Goal: Entertainment & Leisure: Browse casually

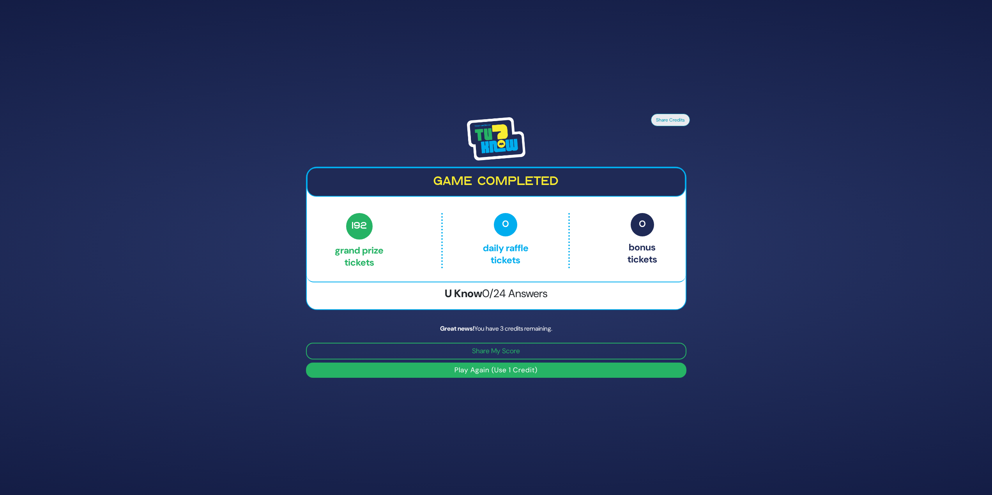
click at [526, 374] on button "Play Again (Use 1 Credit)" at bounding box center [496, 370] width 380 height 15
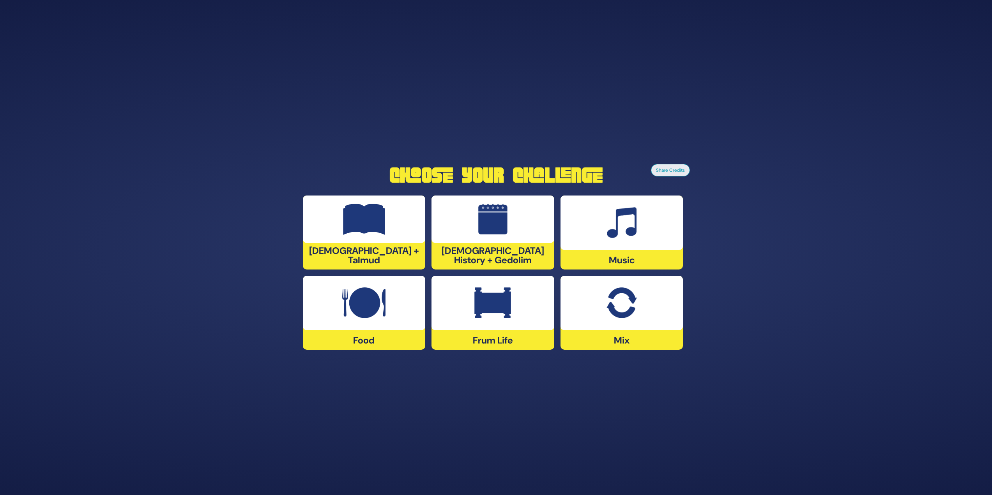
click at [308, 253] on div "[DEMOGRAPHIC_DATA] + Talmud" at bounding box center [364, 233] width 123 height 74
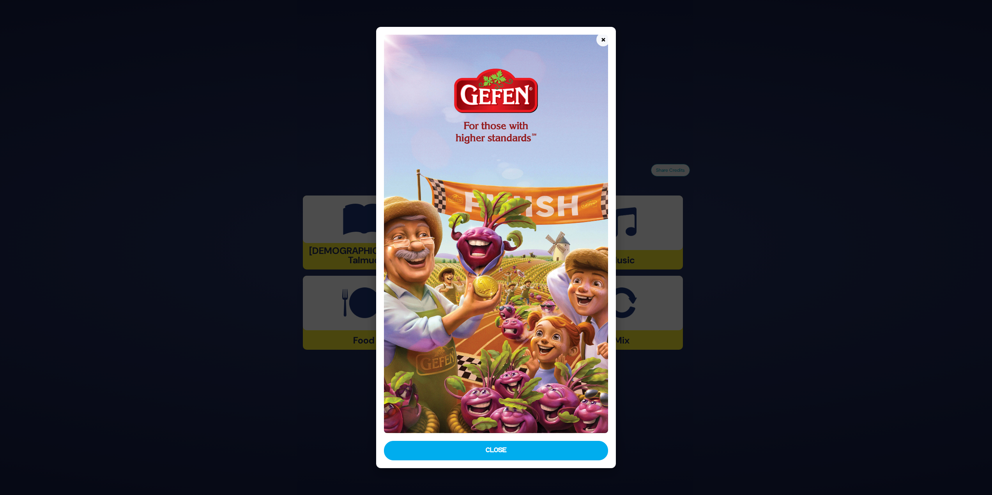
click at [451, 431] on img at bounding box center [496, 234] width 225 height 399
click at [449, 459] on button "Close" at bounding box center [496, 450] width 225 height 19
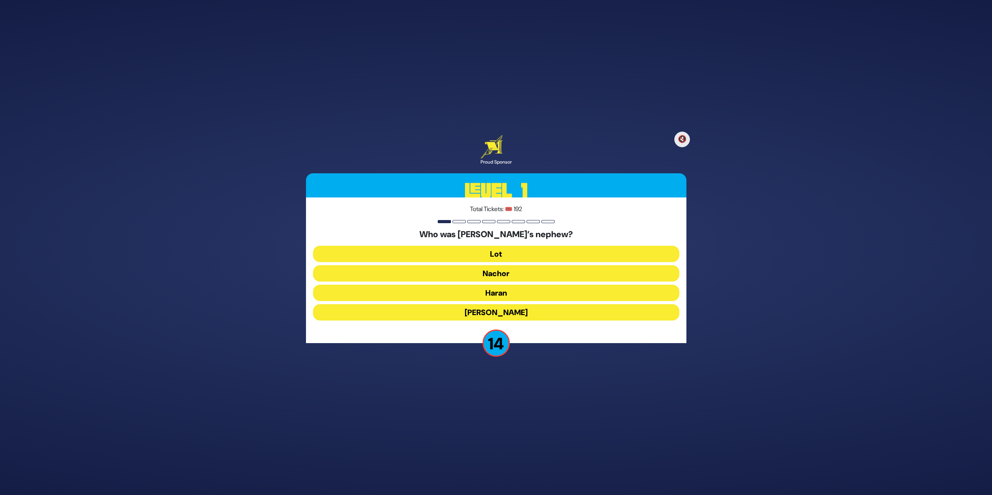
click at [491, 255] on button "Lot" at bounding box center [496, 254] width 366 height 16
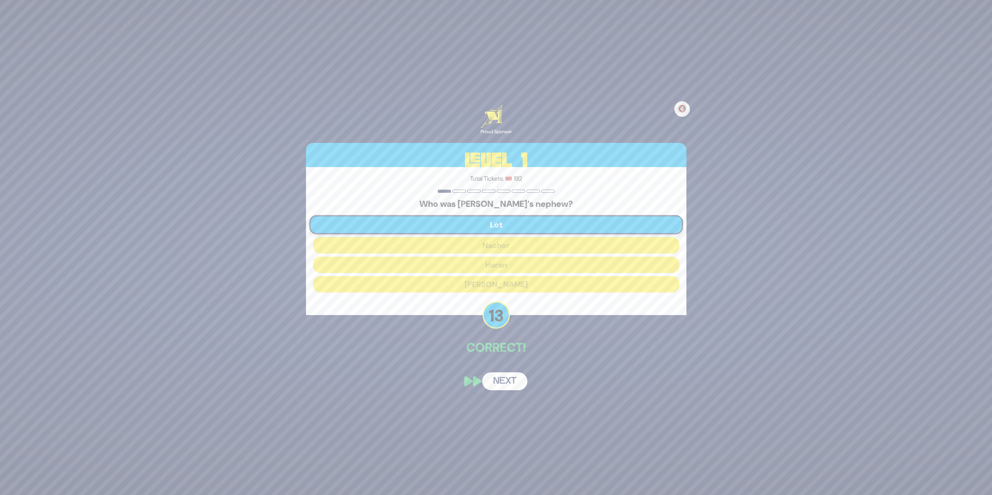
click at [512, 384] on button "Next" at bounding box center [504, 382] width 45 height 18
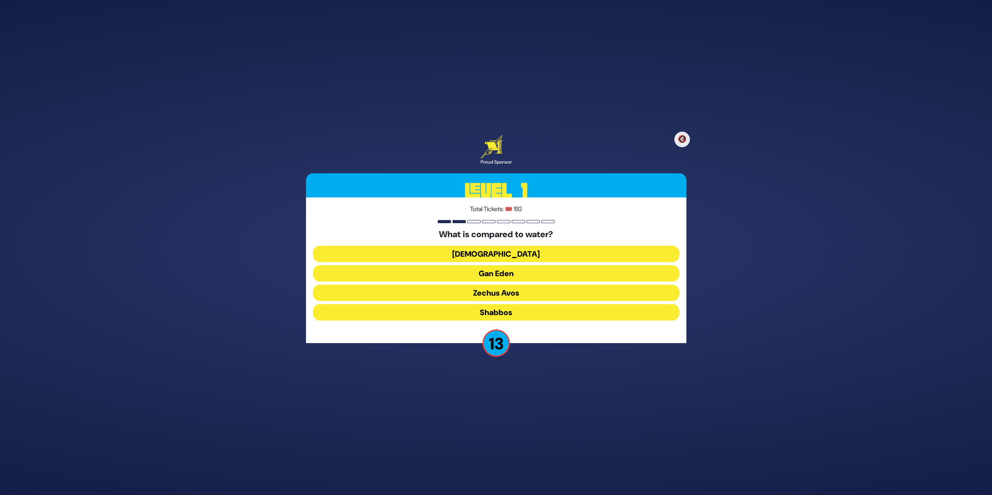
click at [503, 255] on button "[DEMOGRAPHIC_DATA]" at bounding box center [496, 254] width 366 height 16
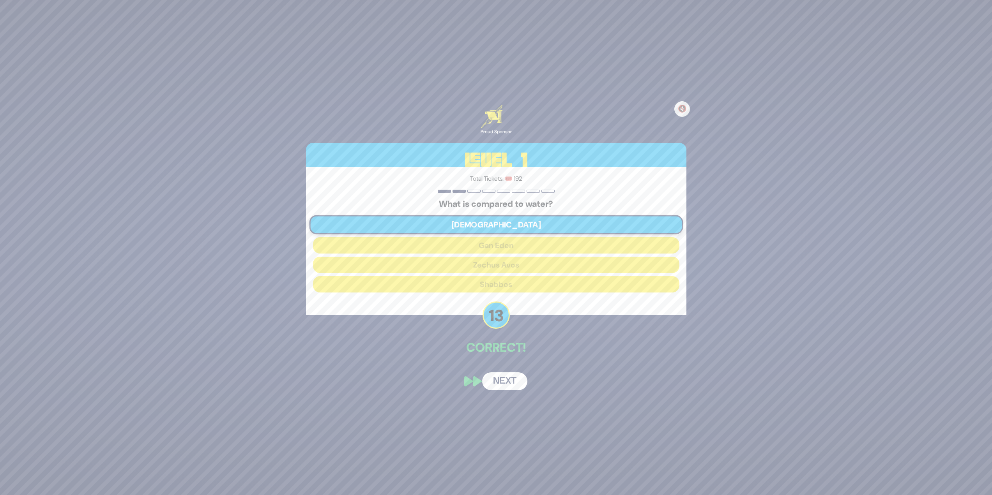
click at [507, 380] on button "Next" at bounding box center [504, 382] width 45 height 18
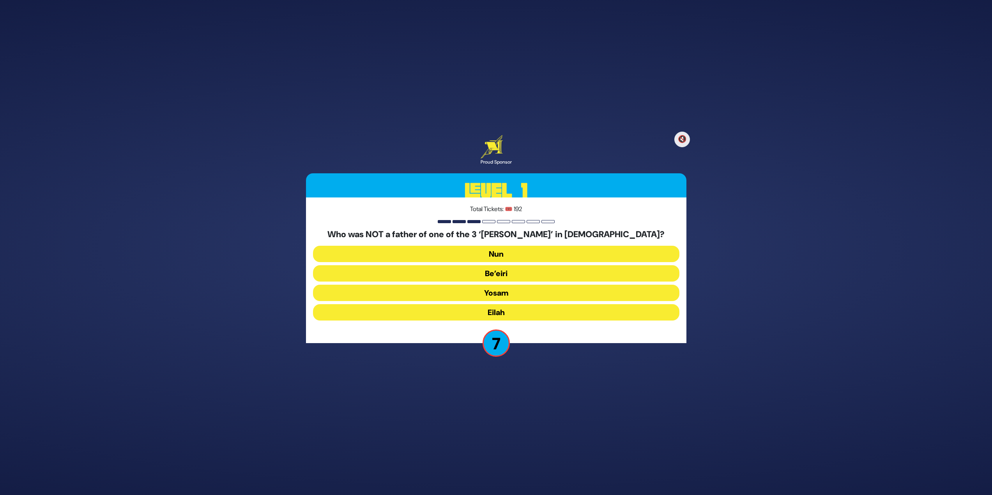
click at [503, 274] on button "Be’eiri" at bounding box center [496, 273] width 366 height 16
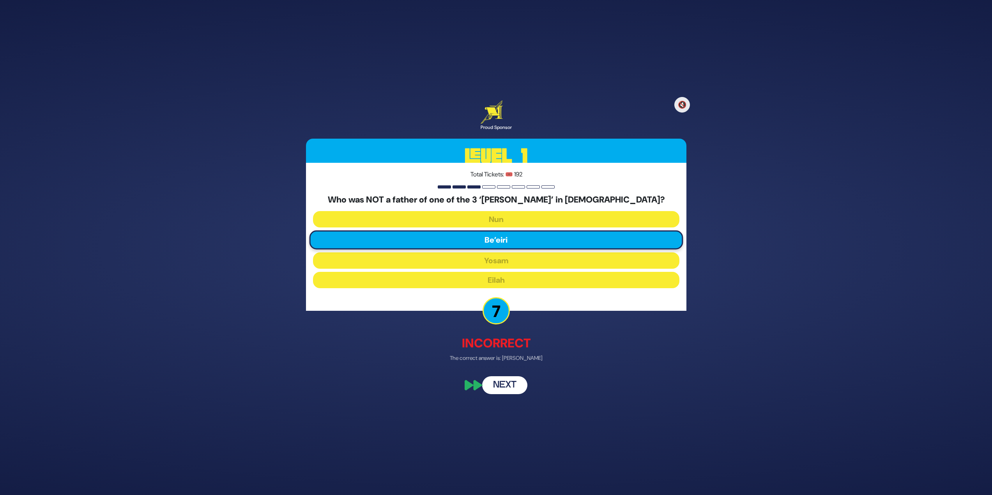
click at [506, 385] on button "Next" at bounding box center [504, 386] width 45 height 18
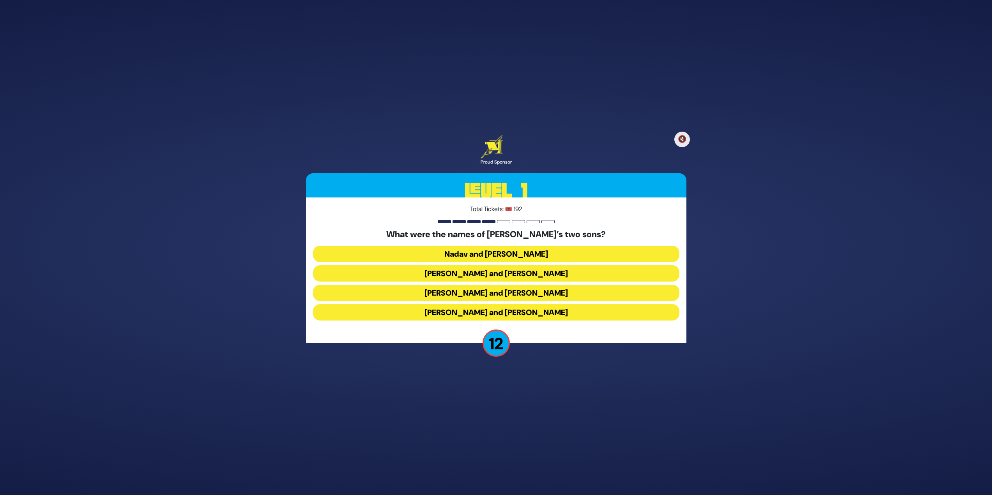
click at [500, 317] on button "[PERSON_NAME] and [PERSON_NAME]" at bounding box center [496, 312] width 366 height 16
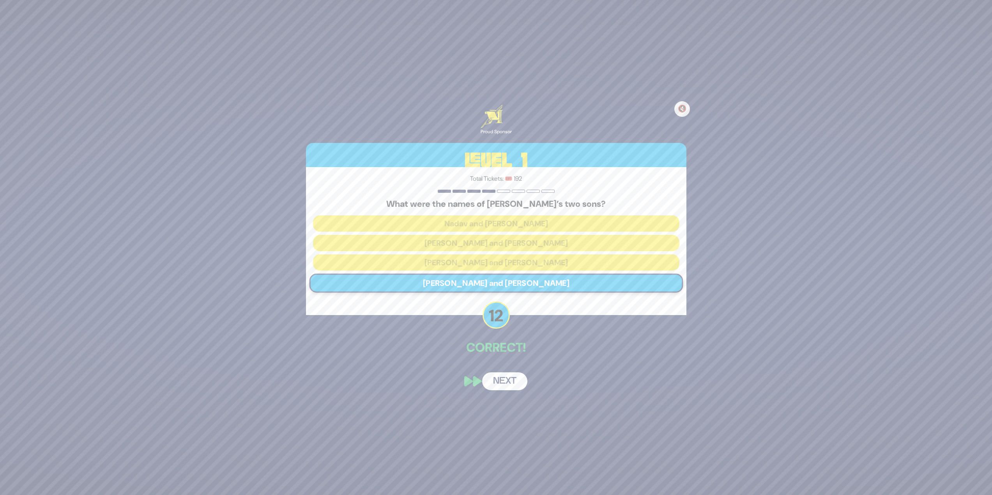
click at [507, 386] on button "Next" at bounding box center [504, 382] width 45 height 18
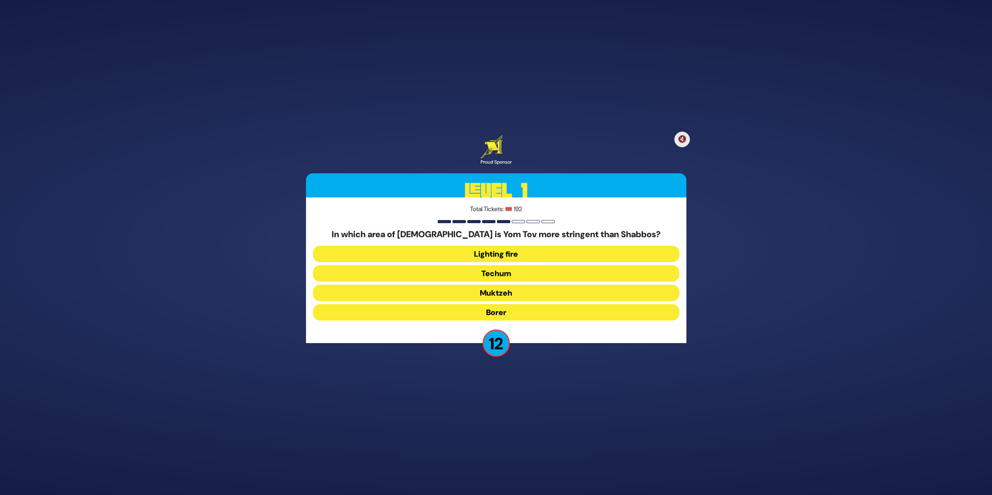
click at [507, 295] on button "Muktzeh" at bounding box center [496, 293] width 366 height 16
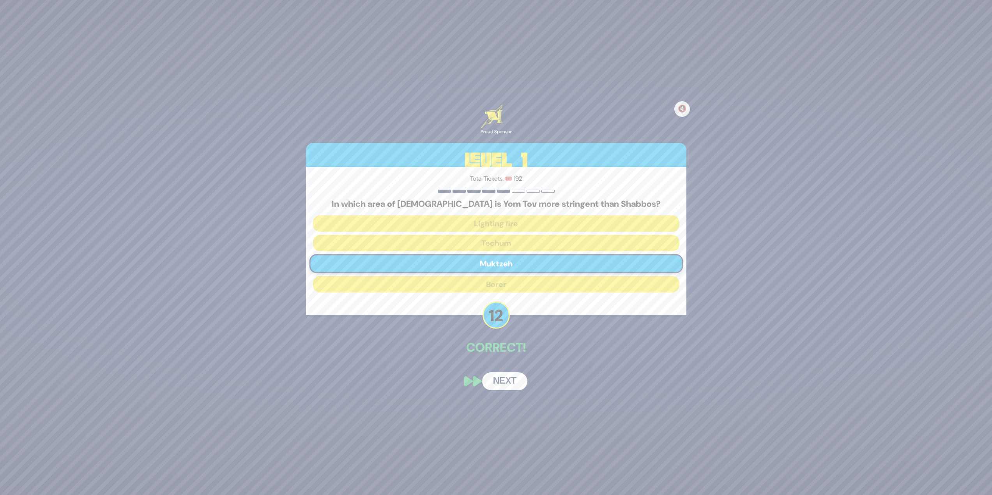
click at [499, 385] on button "Next" at bounding box center [504, 382] width 45 height 18
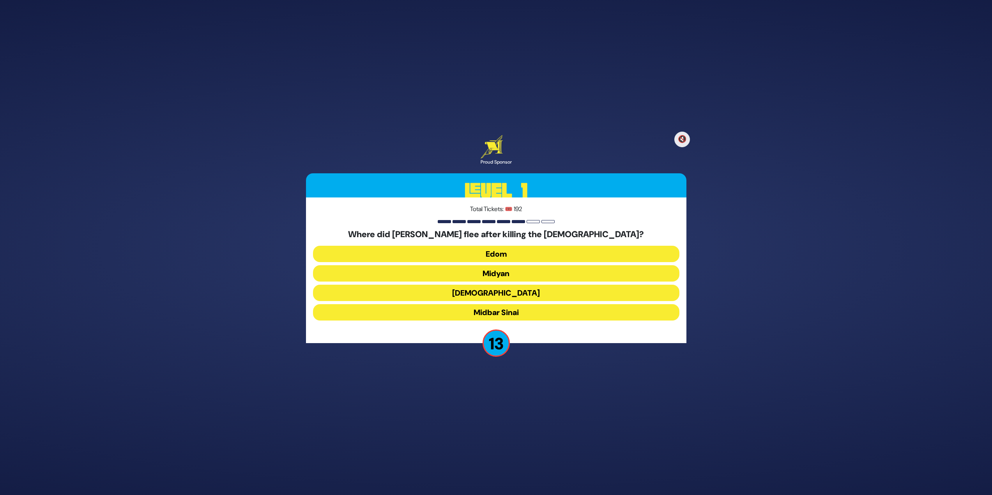
click at [542, 272] on button "Midyan" at bounding box center [496, 273] width 366 height 16
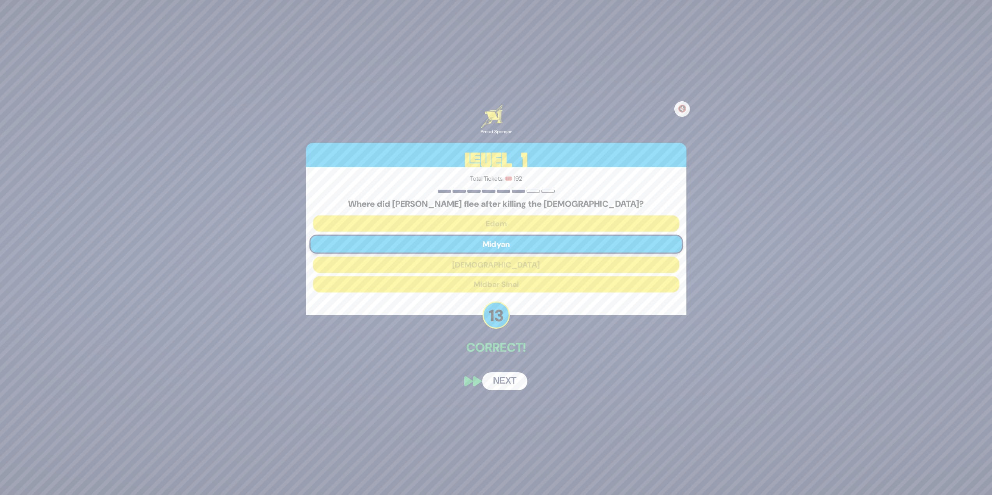
click at [503, 384] on button "Next" at bounding box center [504, 382] width 45 height 18
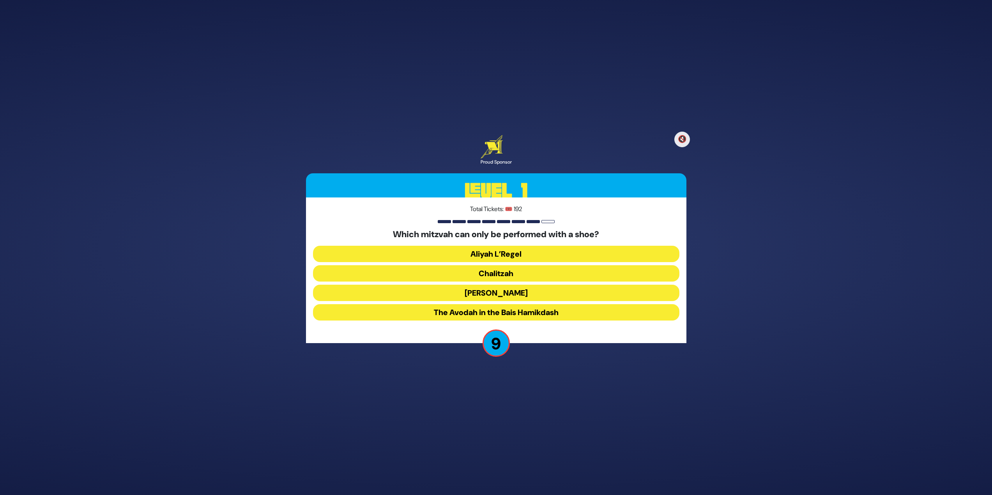
click at [528, 272] on button "Chalitzah" at bounding box center [496, 273] width 366 height 16
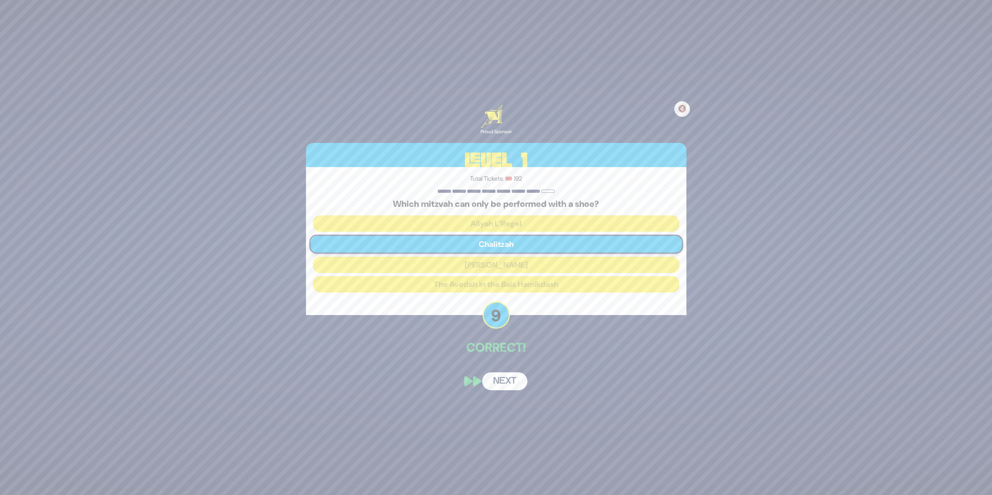
click at [497, 378] on button "Next" at bounding box center [504, 382] width 45 height 18
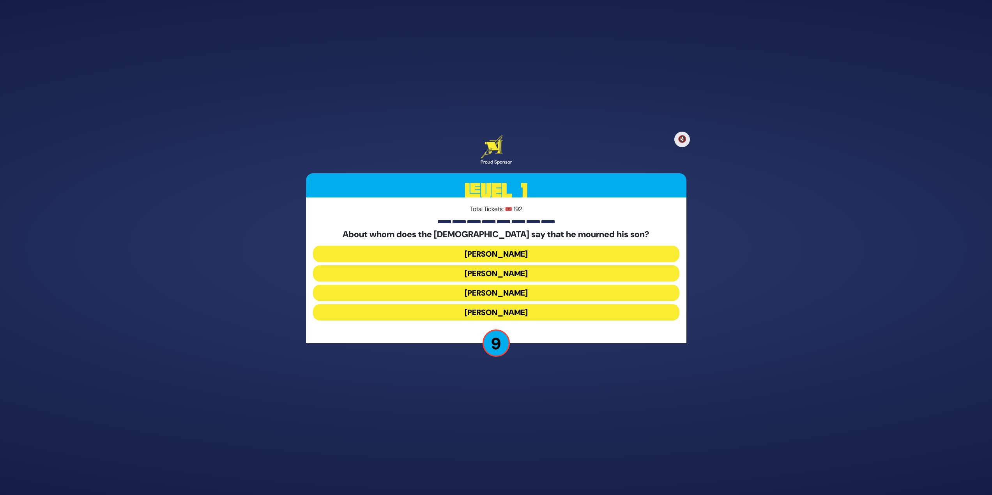
click at [461, 272] on button "[PERSON_NAME]" at bounding box center [496, 273] width 366 height 16
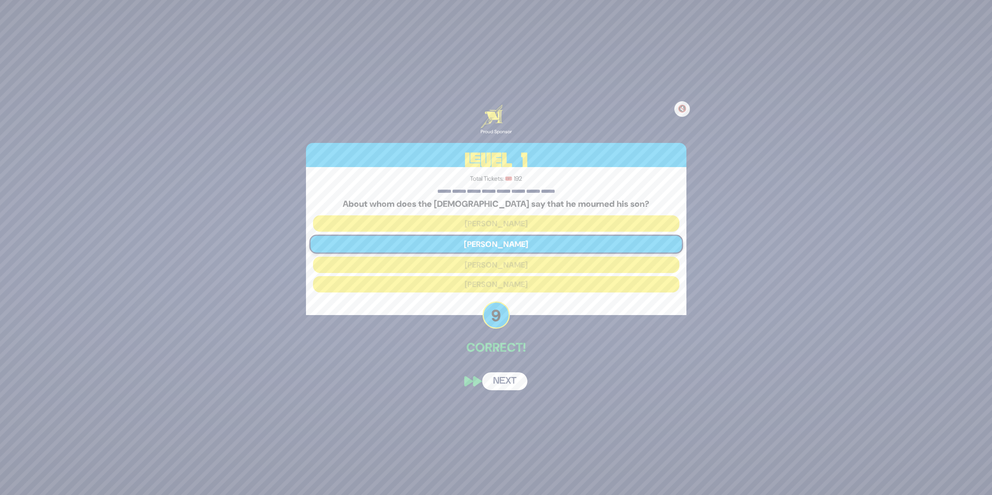
click at [513, 385] on button "Next" at bounding box center [504, 382] width 45 height 18
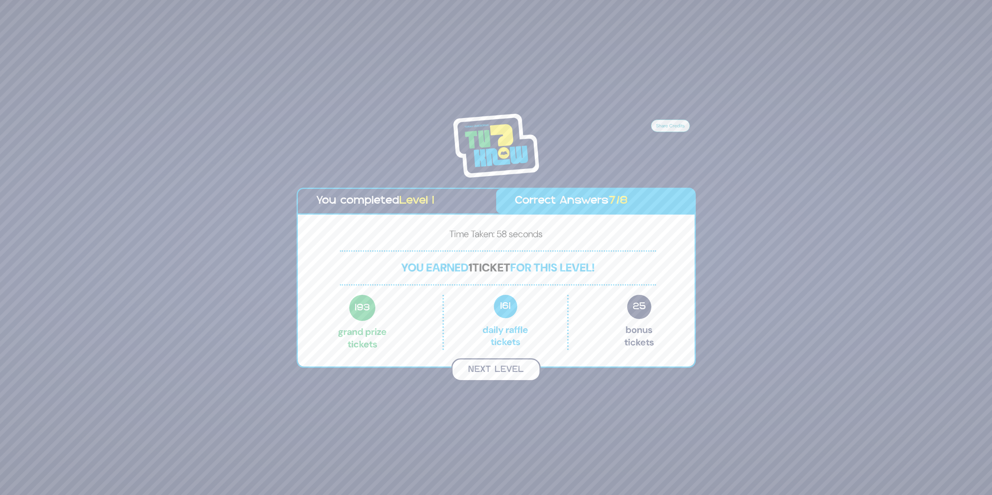
click at [518, 372] on button "Next Level" at bounding box center [495, 370] width 89 height 23
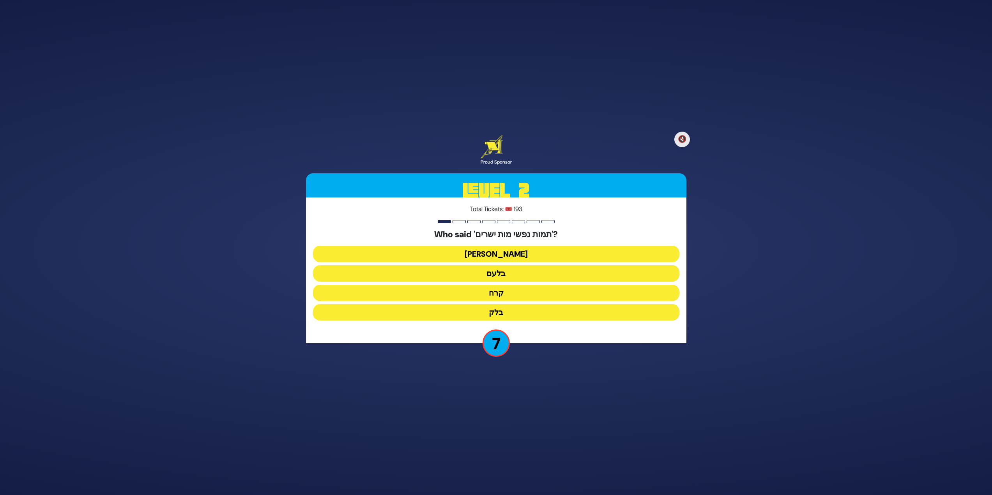
click at [477, 269] on button "בלעם" at bounding box center [496, 273] width 366 height 16
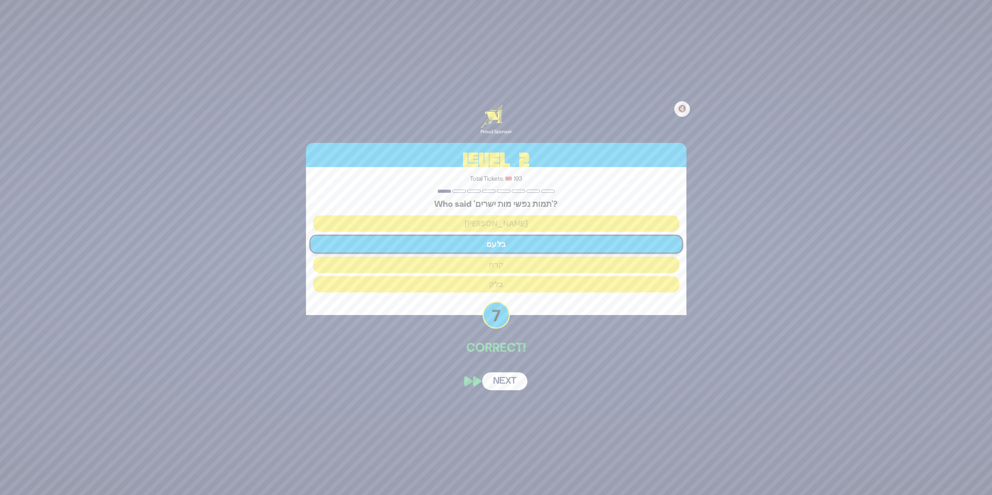
click at [499, 378] on button "Next" at bounding box center [504, 382] width 45 height 18
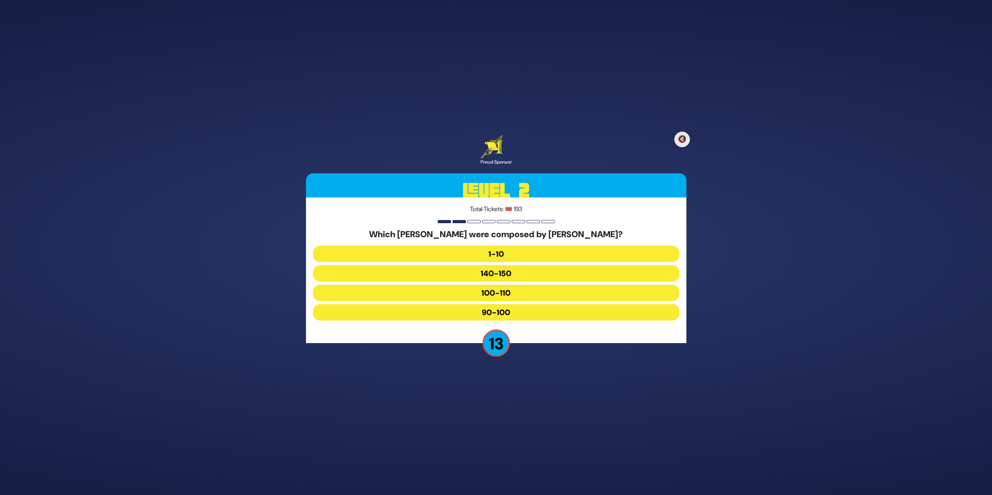
click at [502, 317] on button "90-100" at bounding box center [496, 312] width 366 height 16
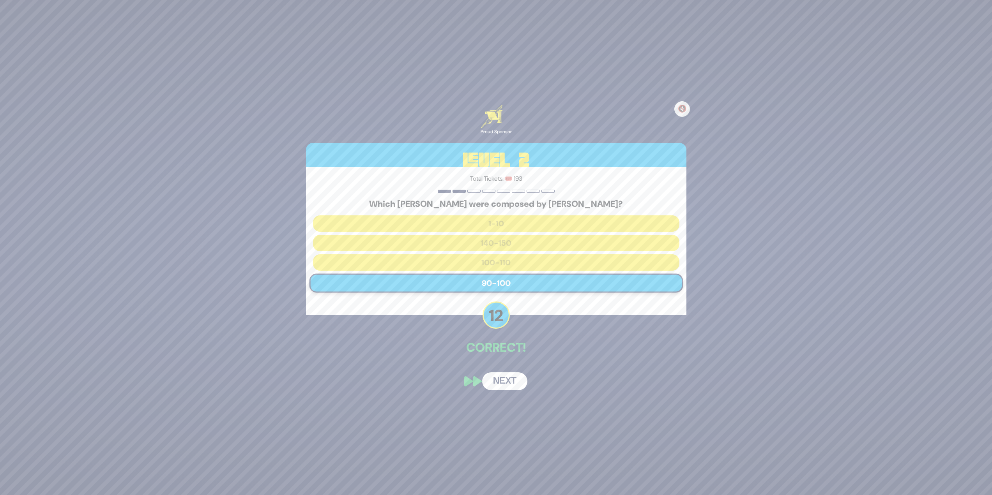
click at [503, 384] on button "Next" at bounding box center [504, 382] width 45 height 18
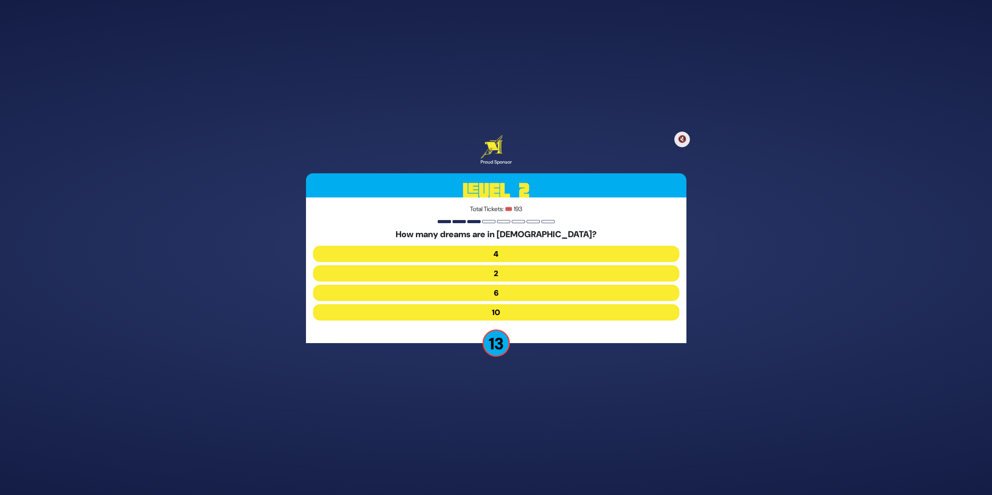
click at [474, 313] on button "10" at bounding box center [496, 312] width 366 height 16
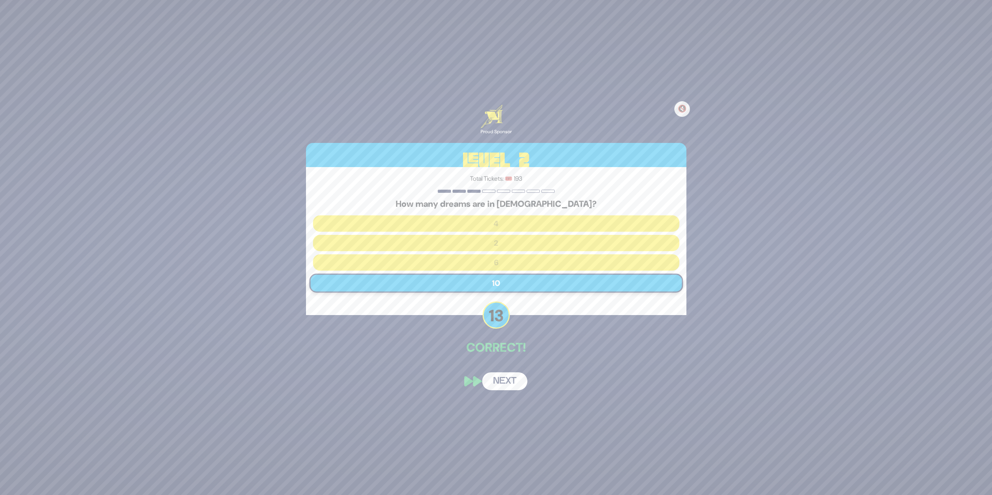
click at [515, 384] on button "Next" at bounding box center [504, 382] width 45 height 18
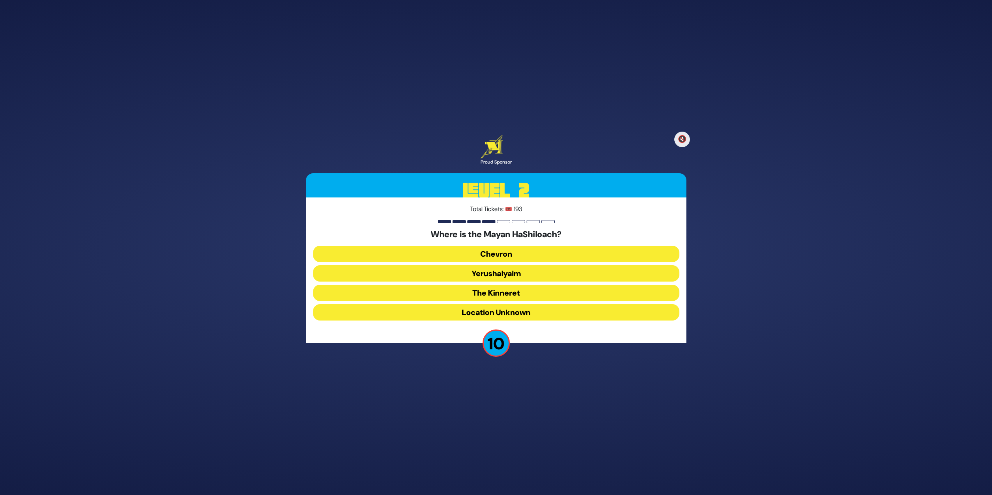
click at [433, 271] on button "Yerushalyaim" at bounding box center [496, 273] width 366 height 16
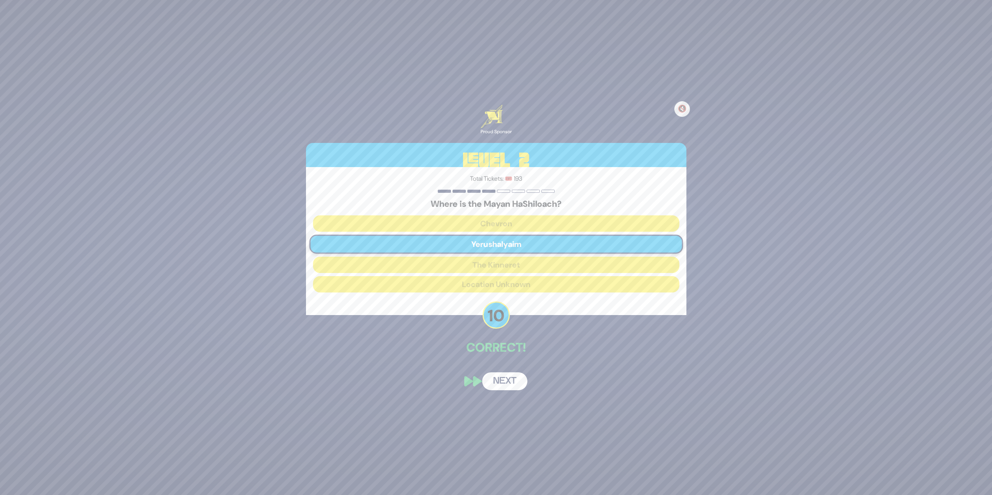
drag, startPoint x: 497, startPoint y: 385, endPoint x: 500, endPoint y: 377, distance: 8.9
click at [500, 381] on button "Next" at bounding box center [504, 382] width 45 height 18
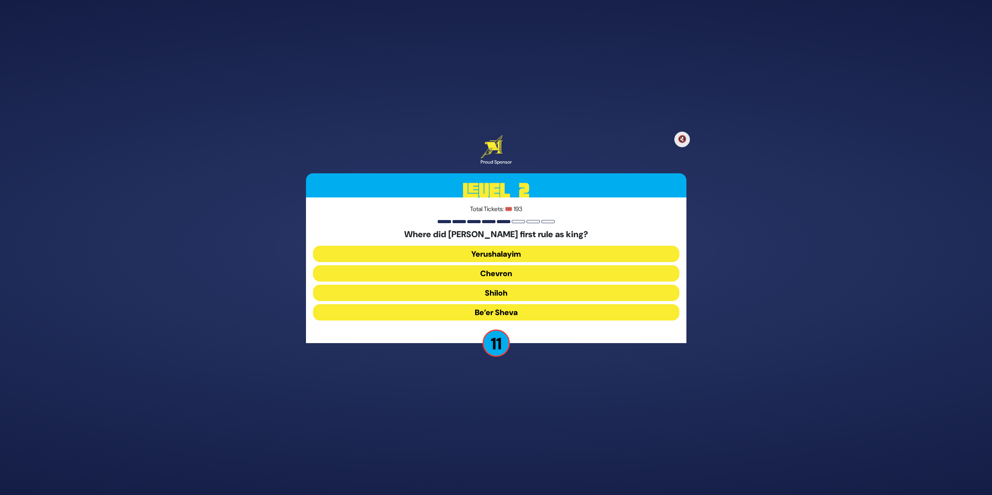
click at [479, 296] on button "Shiloh" at bounding box center [496, 293] width 366 height 16
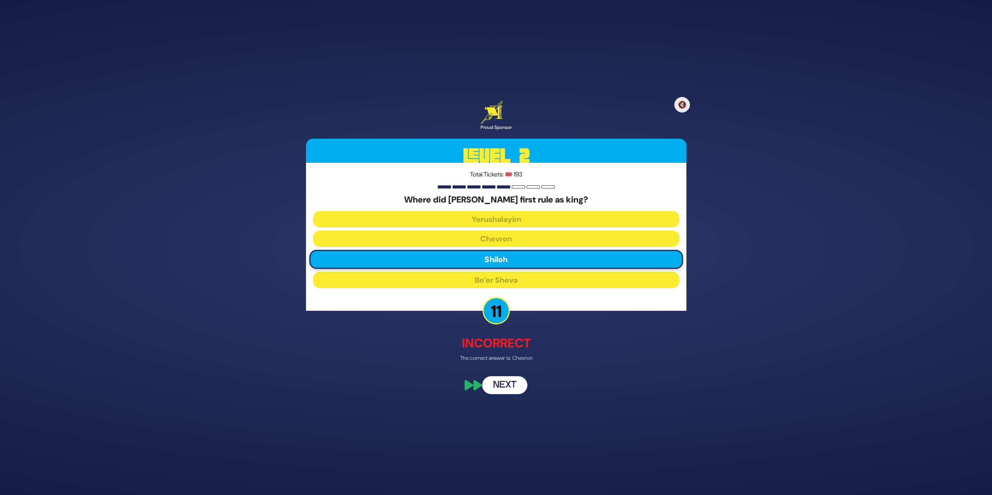
click at [509, 391] on button "Next" at bounding box center [504, 386] width 45 height 18
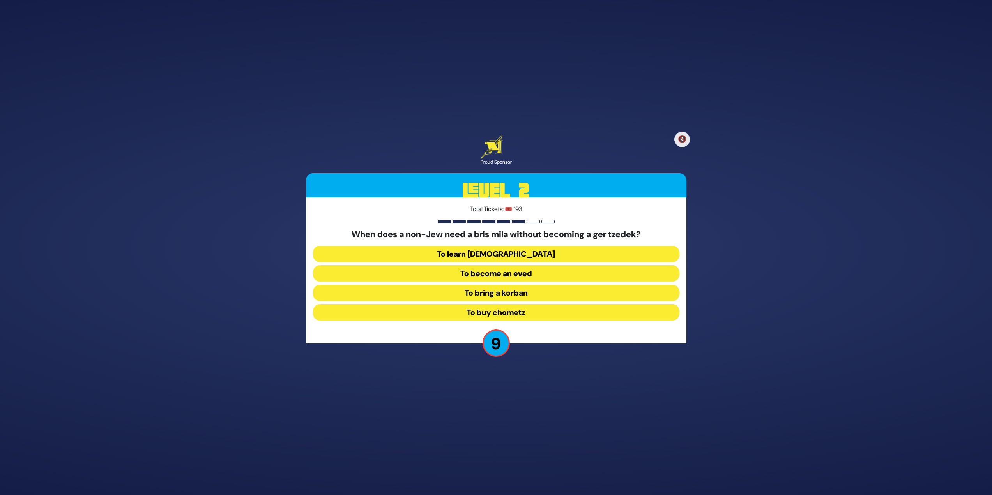
click at [553, 295] on button "To bring a korban" at bounding box center [496, 293] width 366 height 16
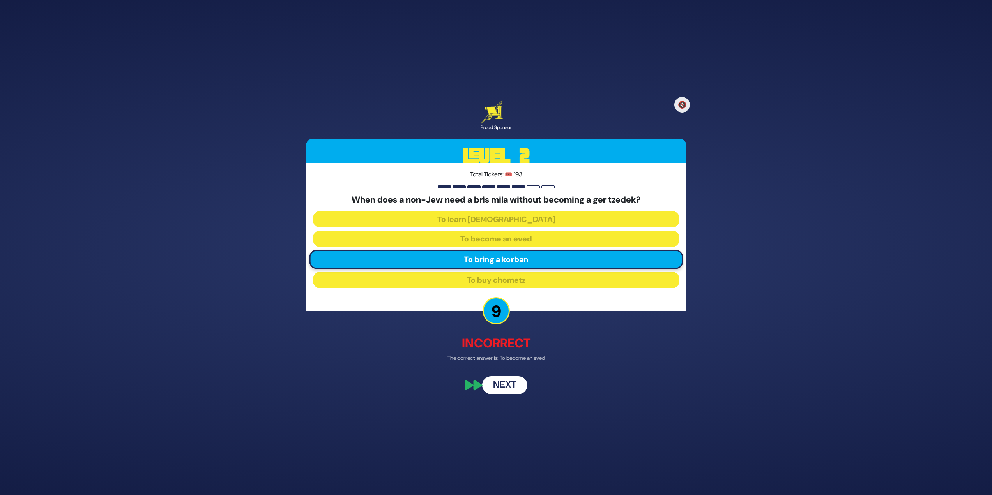
click at [514, 386] on button "Next" at bounding box center [504, 386] width 45 height 18
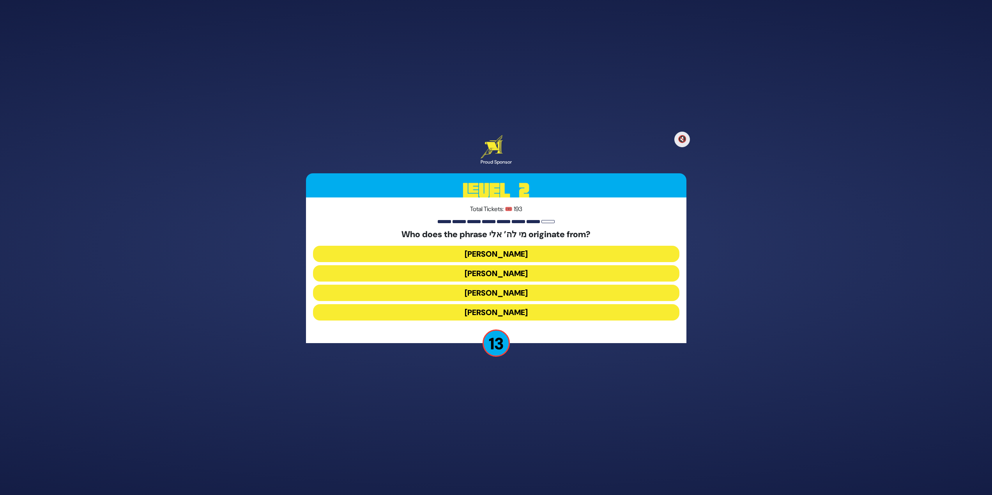
click at [541, 293] on button "[PERSON_NAME]" at bounding box center [496, 293] width 366 height 16
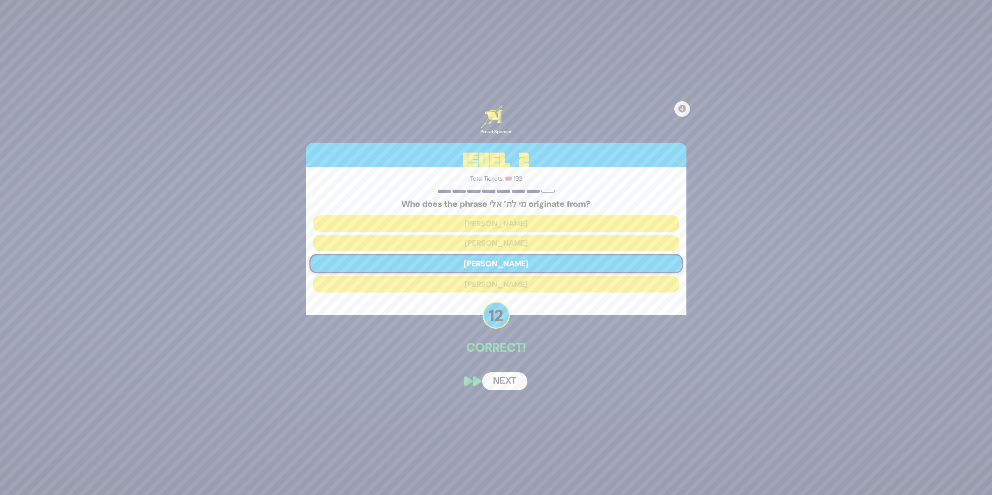
click at [516, 376] on button "Next" at bounding box center [504, 382] width 45 height 18
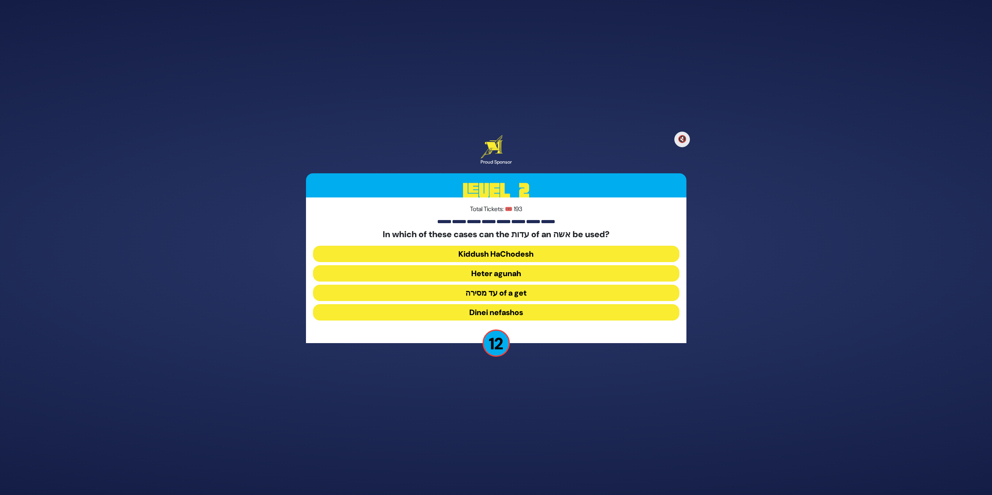
click at [513, 270] on button "Heter agunah" at bounding box center [496, 273] width 366 height 16
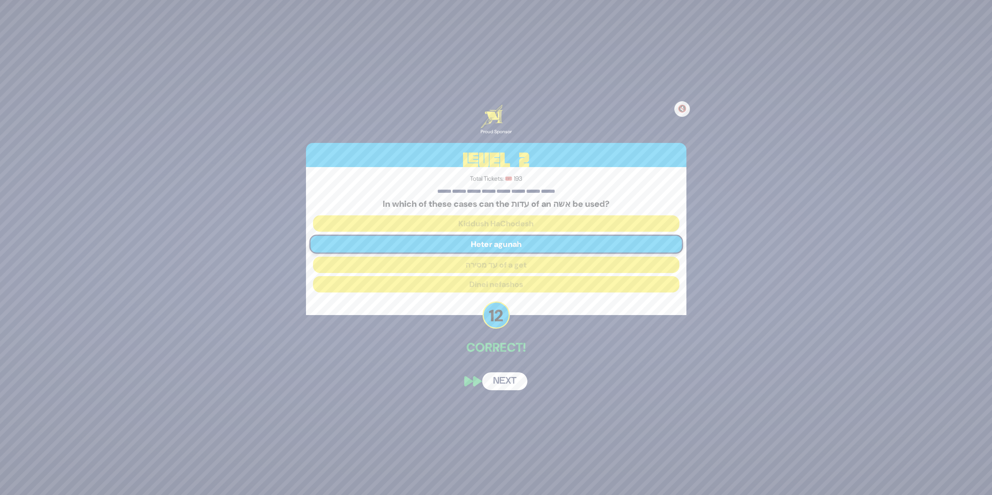
click at [496, 385] on button "Next" at bounding box center [504, 382] width 45 height 18
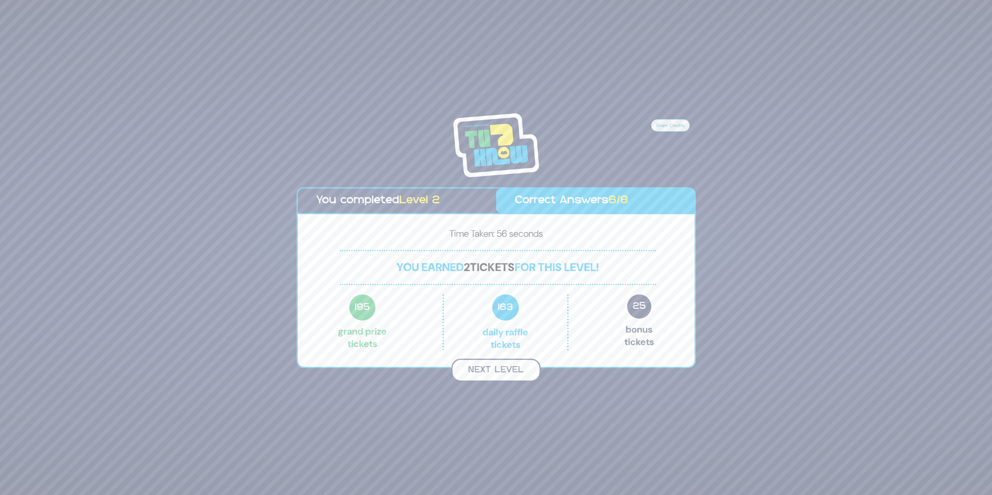
click at [502, 379] on button "Next Level" at bounding box center [495, 370] width 89 height 23
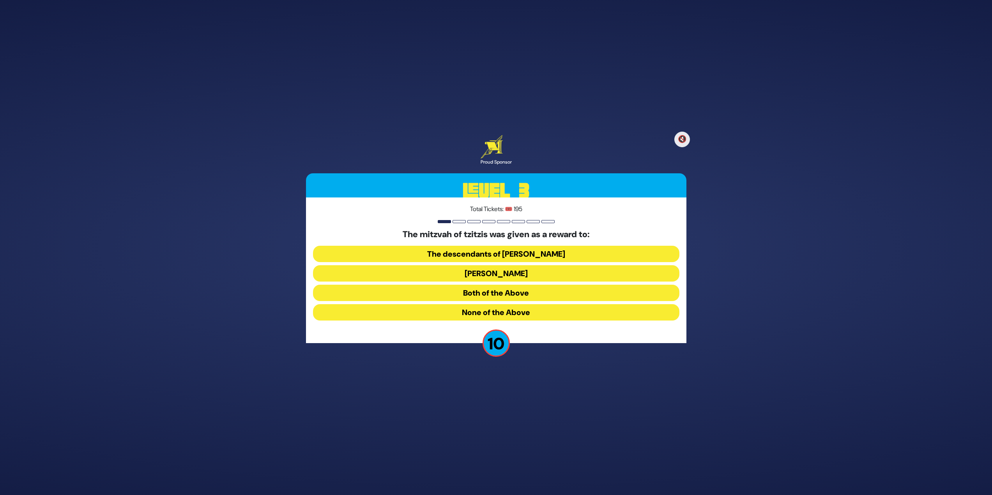
click at [462, 296] on button "Both of the Above" at bounding box center [496, 293] width 366 height 16
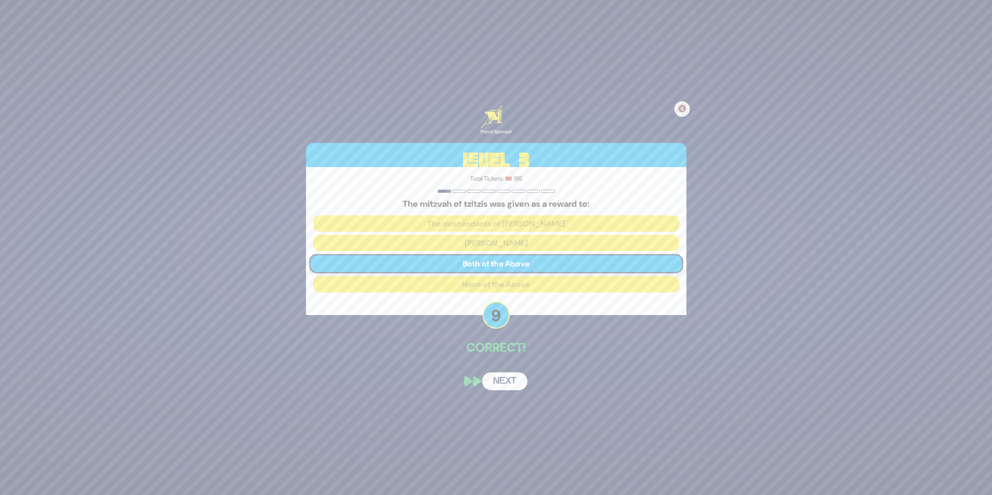
click at [494, 379] on button "Next" at bounding box center [504, 382] width 45 height 18
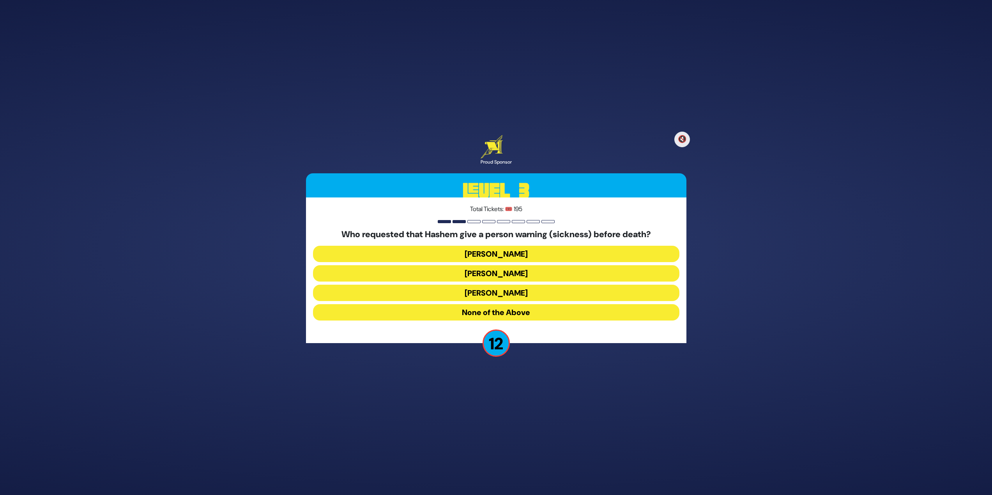
click at [508, 296] on button "[PERSON_NAME]" at bounding box center [496, 293] width 366 height 16
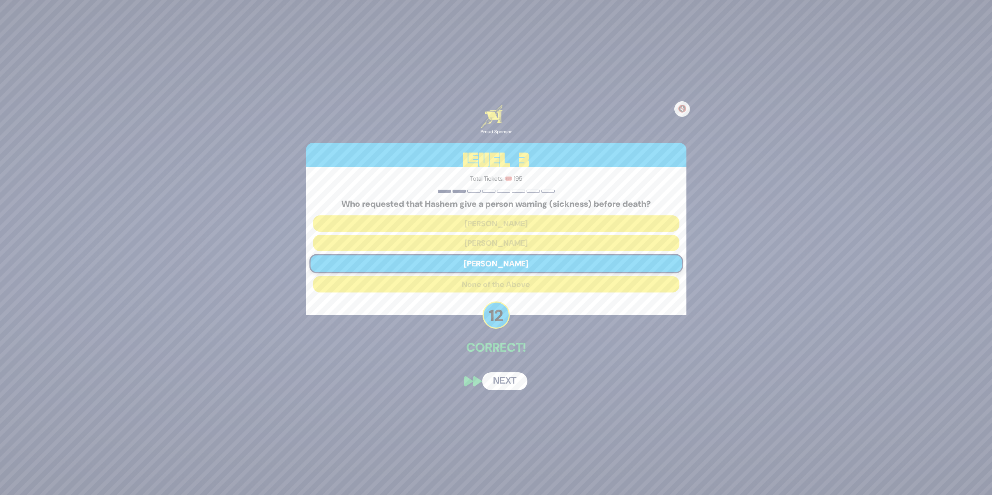
click at [511, 377] on button "Next" at bounding box center [504, 382] width 45 height 18
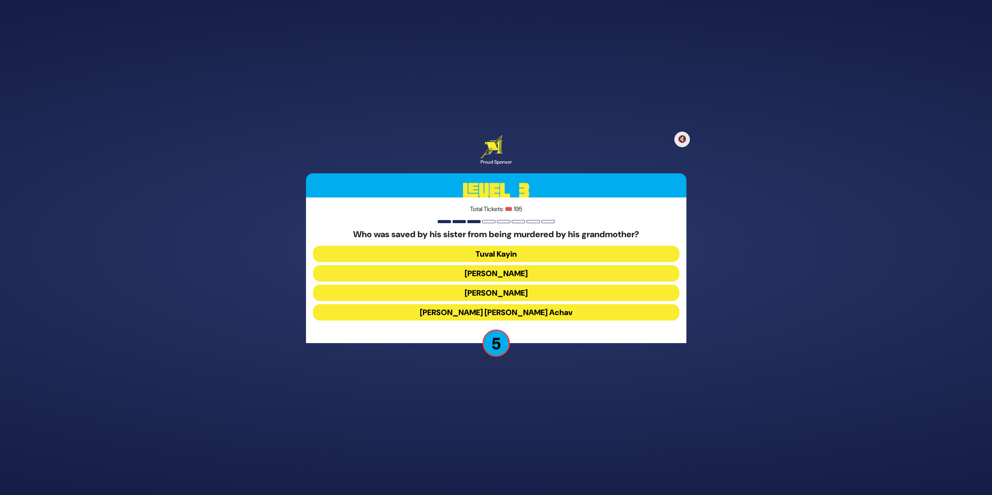
click at [537, 310] on button "[PERSON_NAME] [PERSON_NAME] Achav" at bounding box center [496, 312] width 366 height 16
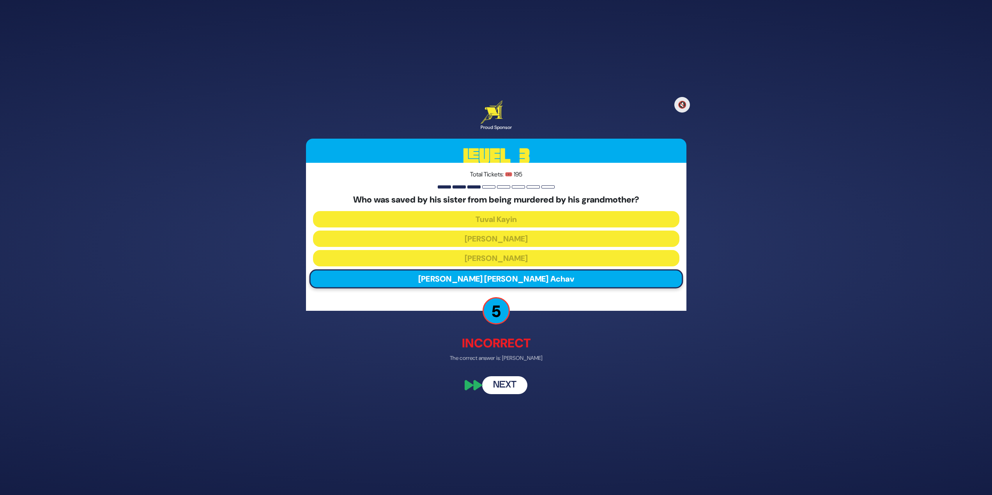
click at [508, 389] on button "Next" at bounding box center [504, 386] width 45 height 18
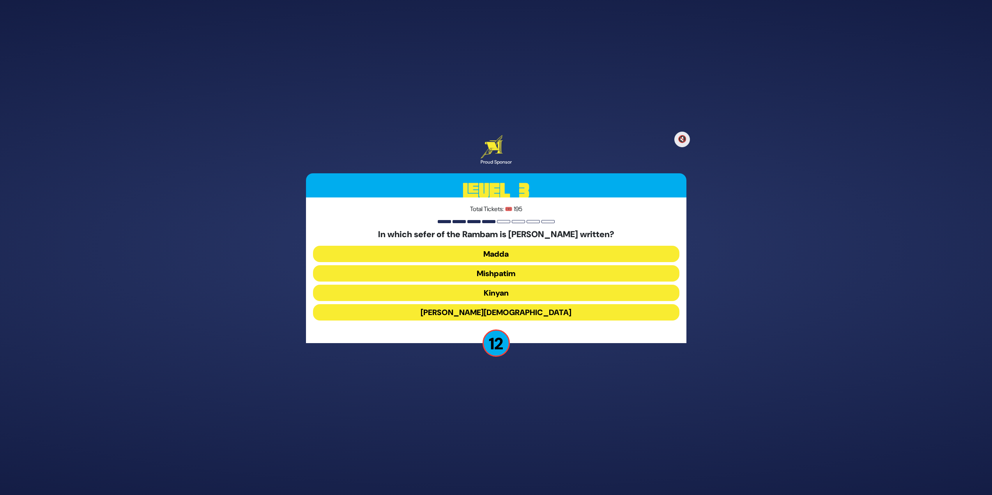
click at [490, 298] on button "Kinyan" at bounding box center [496, 293] width 366 height 16
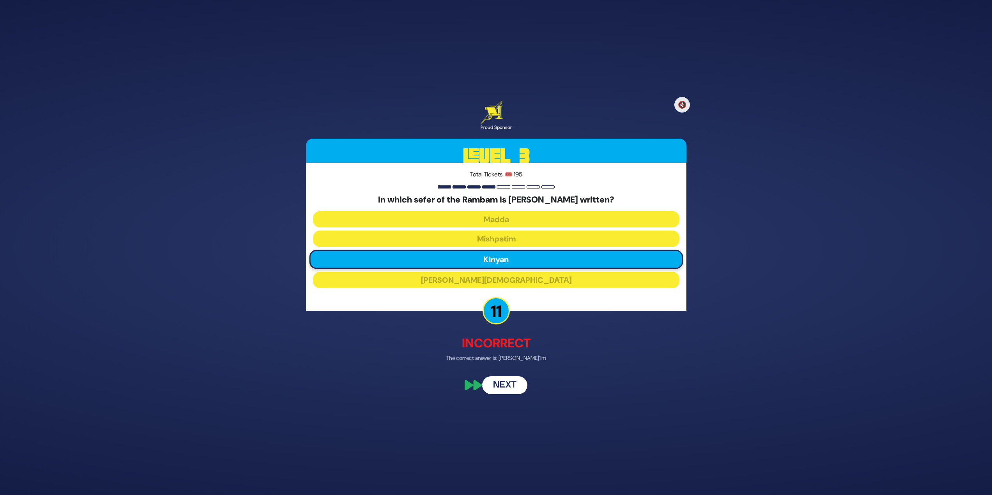
click at [523, 383] on button "Next" at bounding box center [504, 386] width 45 height 18
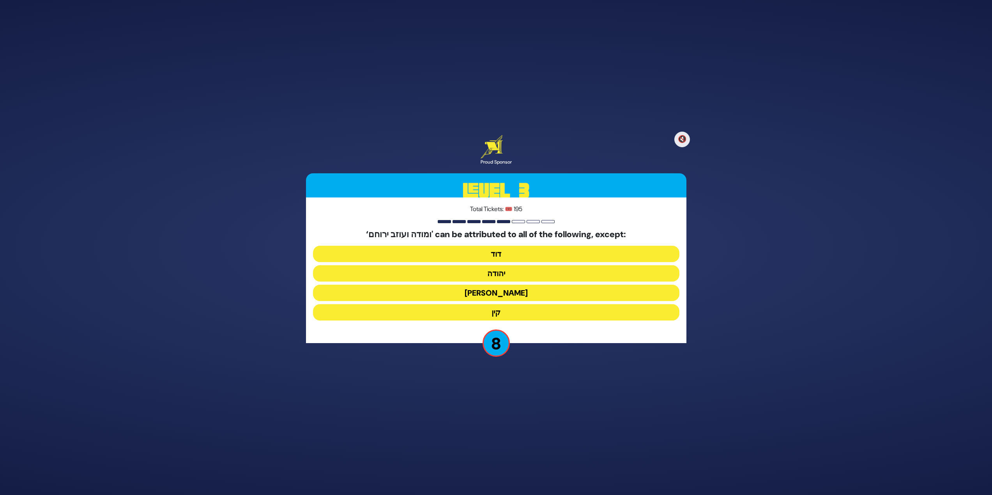
click at [459, 309] on button "קין" at bounding box center [496, 312] width 366 height 16
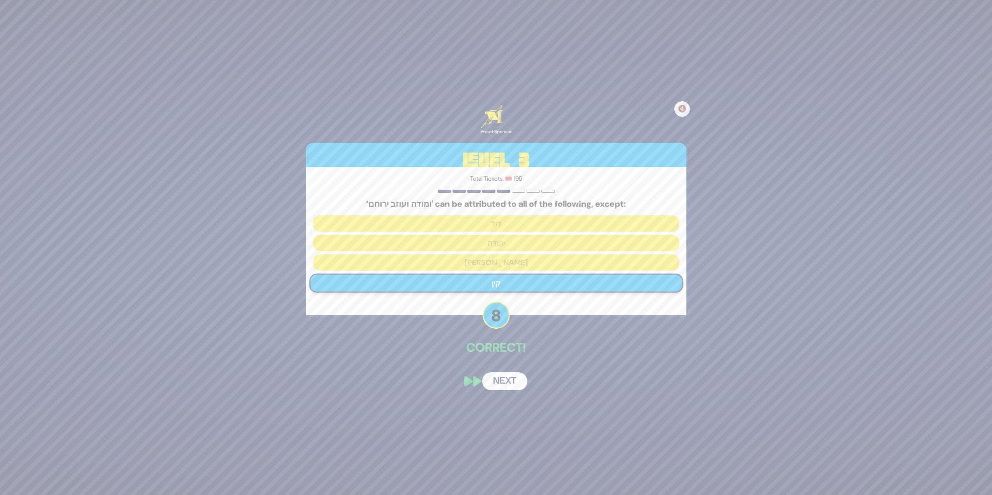
click at [496, 376] on button "Next" at bounding box center [504, 382] width 45 height 18
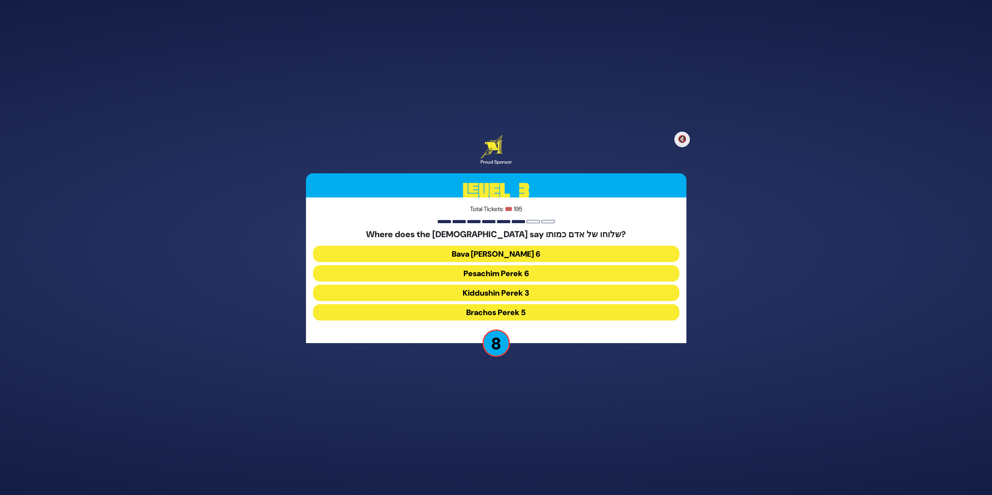
click at [485, 255] on button "Bava [PERSON_NAME] 6" at bounding box center [496, 254] width 366 height 16
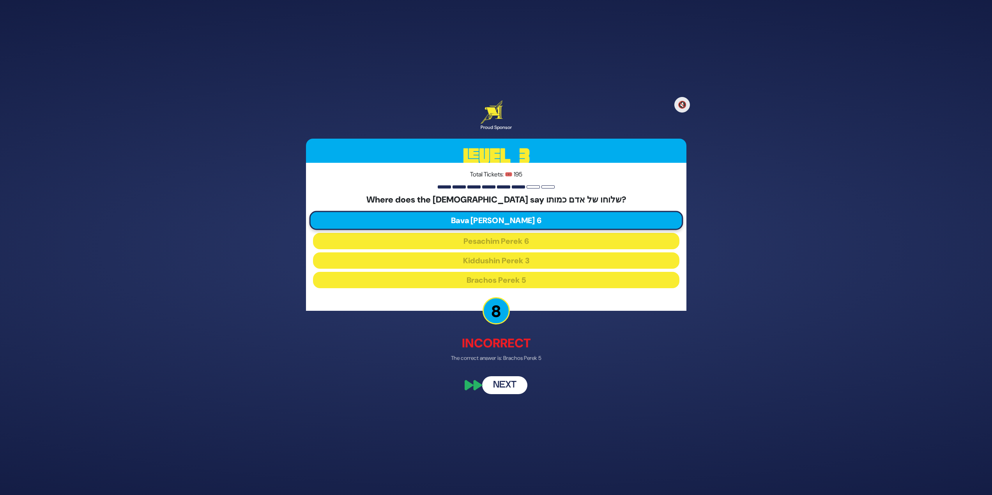
click at [495, 391] on button "Next" at bounding box center [504, 386] width 45 height 18
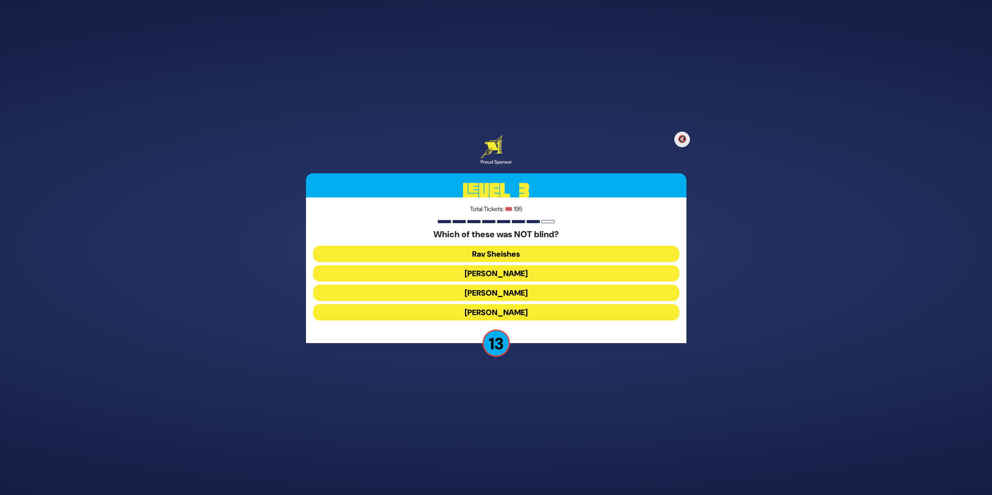
click at [499, 297] on button "[PERSON_NAME]" at bounding box center [496, 293] width 366 height 16
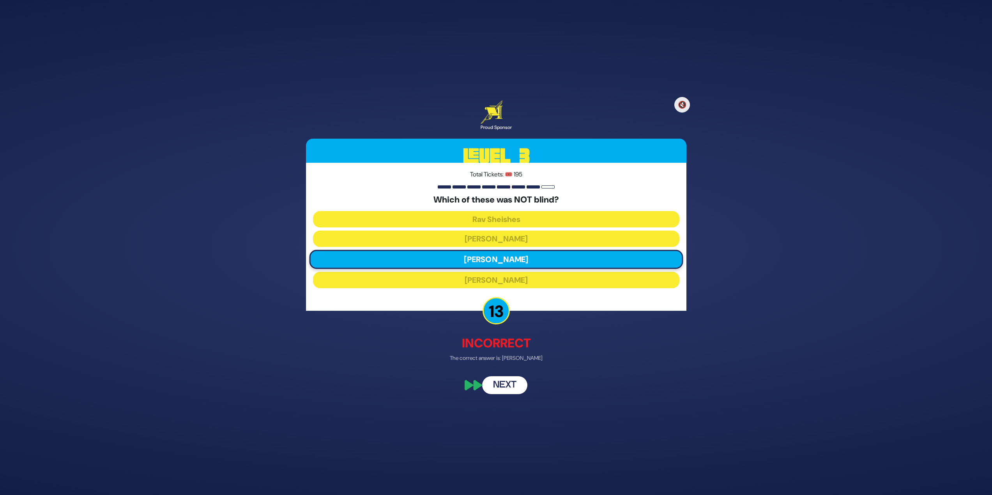
click at [522, 384] on button "Next" at bounding box center [504, 386] width 45 height 18
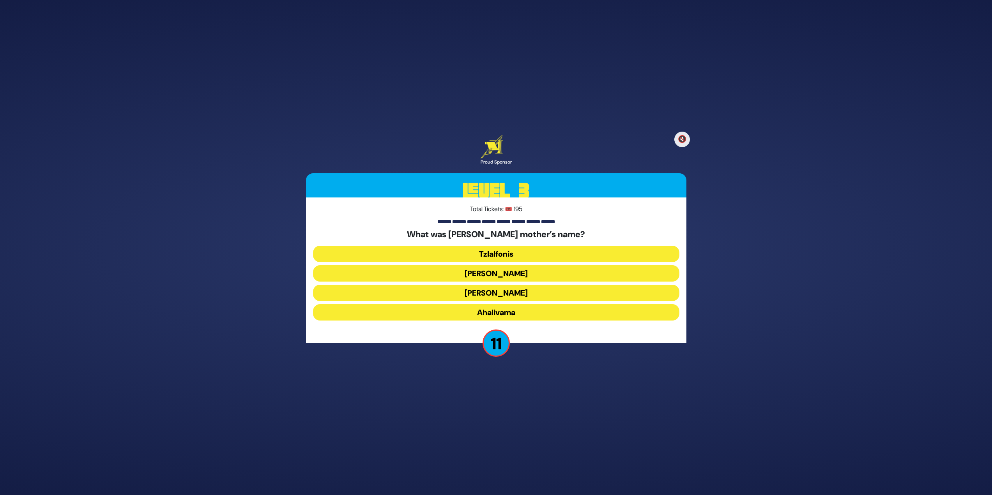
click at [451, 299] on button "[PERSON_NAME]" at bounding box center [496, 293] width 366 height 16
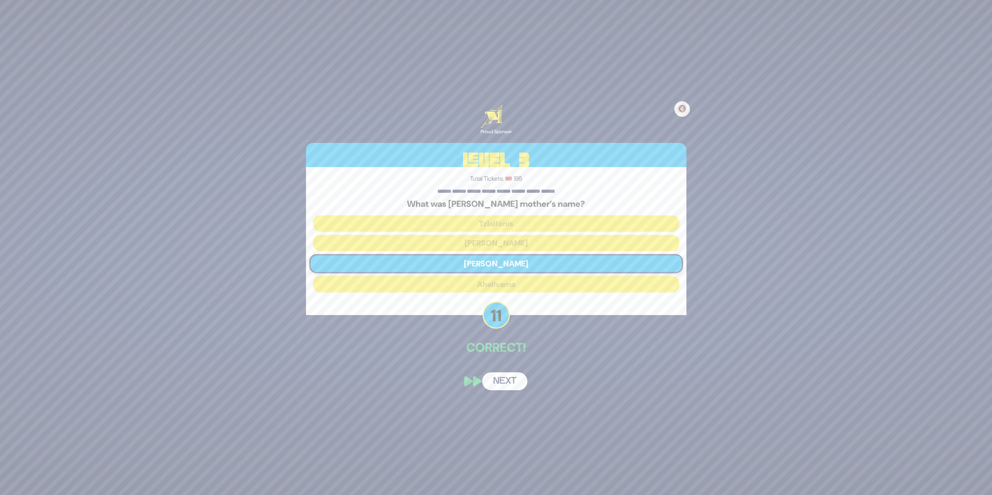
click at [509, 387] on button "Next" at bounding box center [504, 382] width 45 height 18
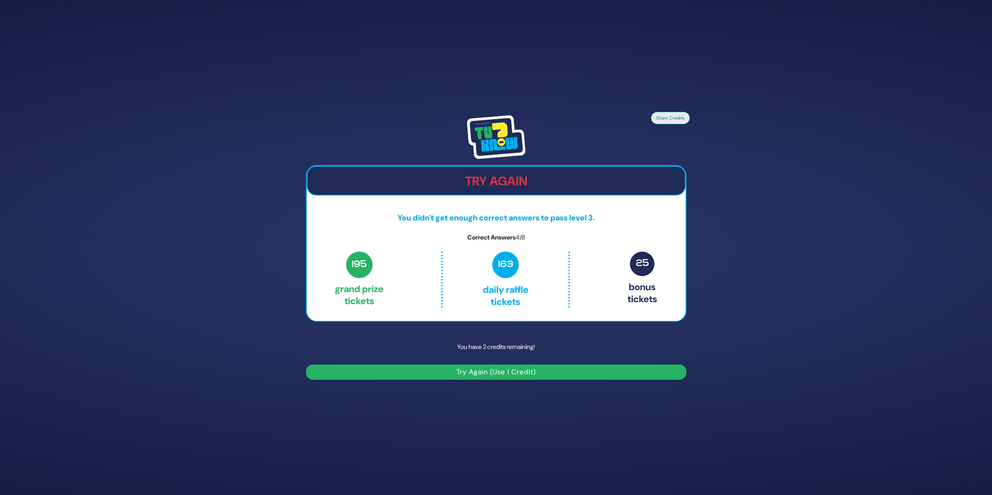
click at [440, 366] on button "Try Again (Use 1 Credit)" at bounding box center [496, 372] width 380 height 15
click at [453, 379] on button "Try Again (Use 1 Credit)" at bounding box center [496, 372] width 380 height 15
click at [329, 347] on p "You have 2 credits remaining!" at bounding box center [496, 347] width 380 height 23
click at [354, 371] on button "Try Again (Use 1 Credit)" at bounding box center [496, 372] width 380 height 15
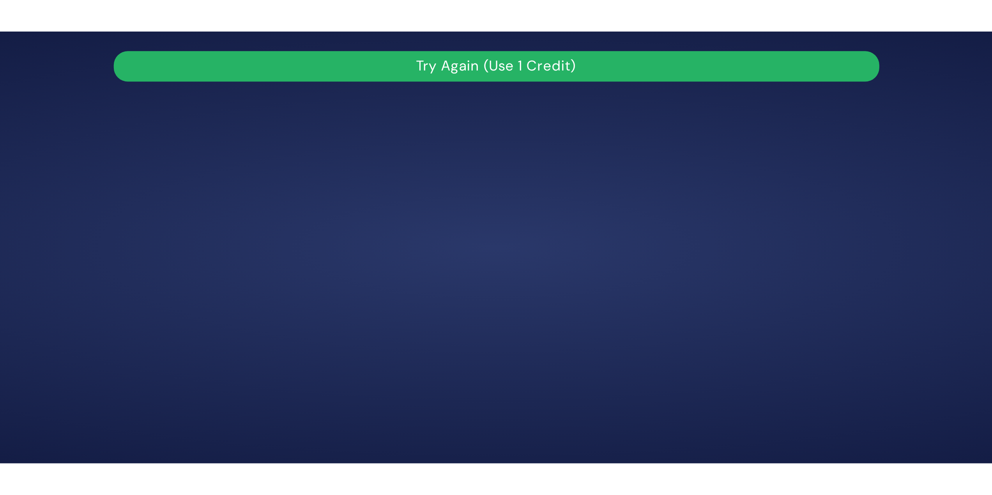
scroll to position [215, 0]
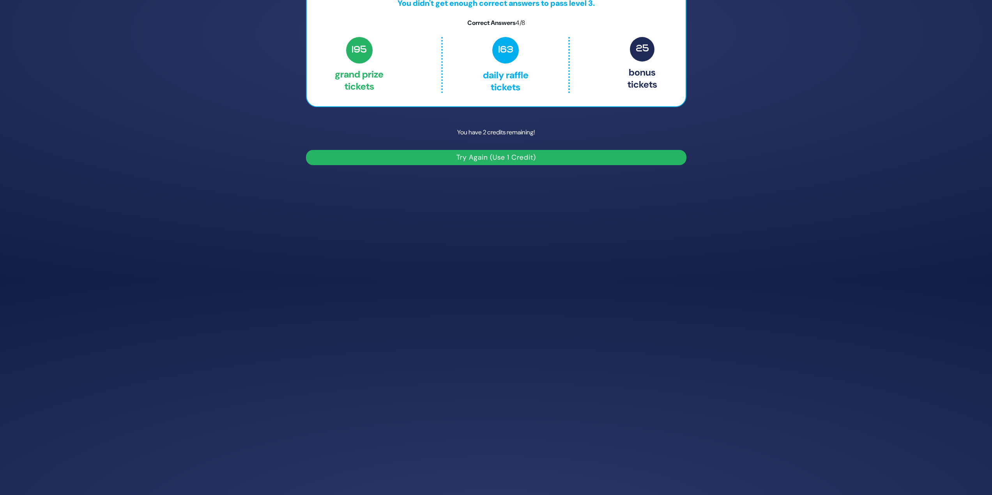
click at [484, 159] on button "Try Again (Use 1 Credit)" at bounding box center [496, 157] width 380 height 15
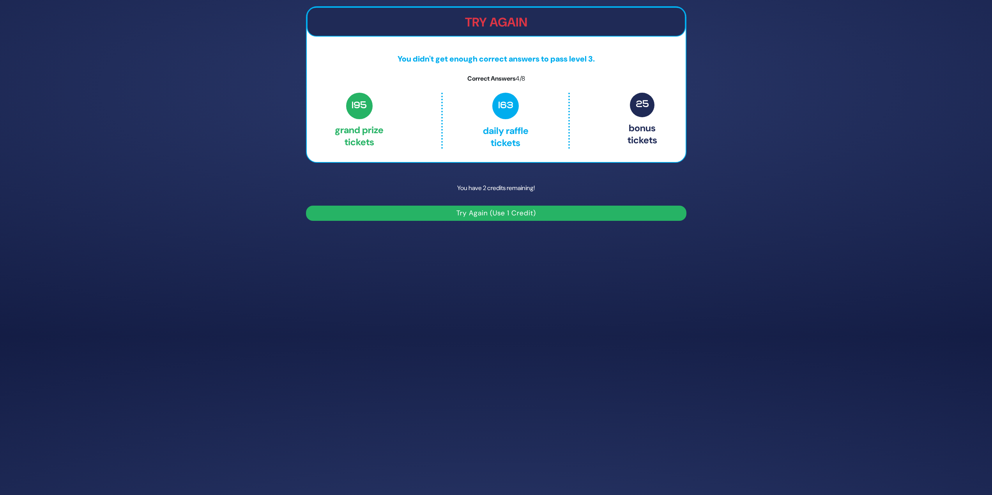
scroll to position [0, 0]
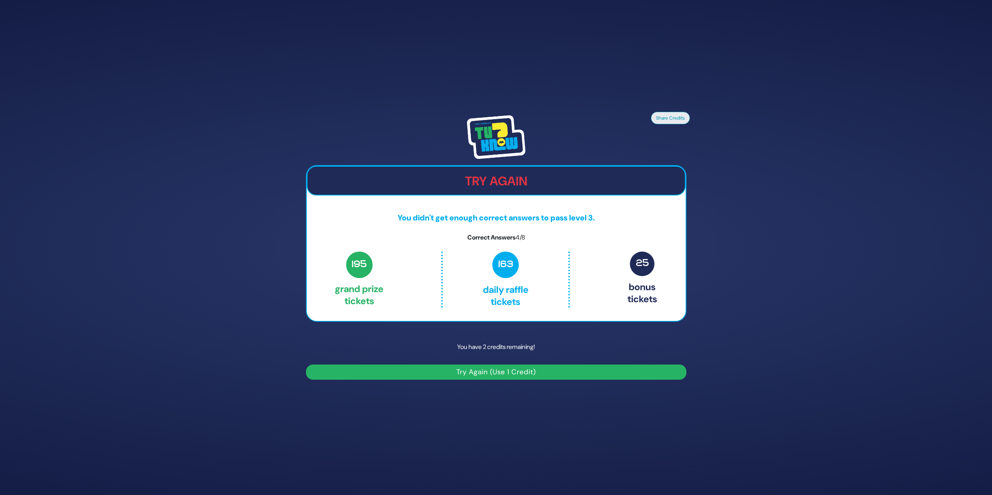
click at [469, 370] on button "Try Again (Use 1 Credit)" at bounding box center [496, 372] width 380 height 15
click at [513, 349] on p "You have 2 credits remaining!" at bounding box center [496, 347] width 380 height 23
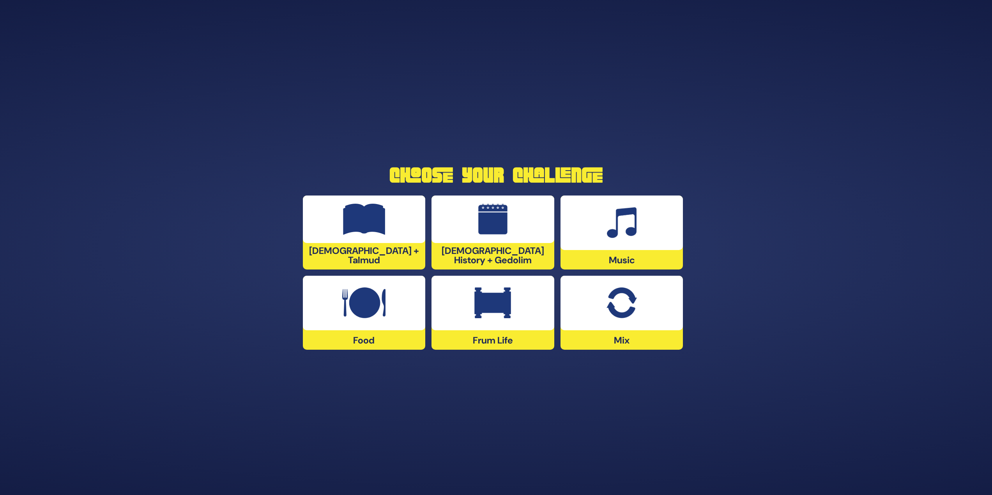
click at [492, 332] on div "Frum Life" at bounding box center [492, 313] width 123 height 74
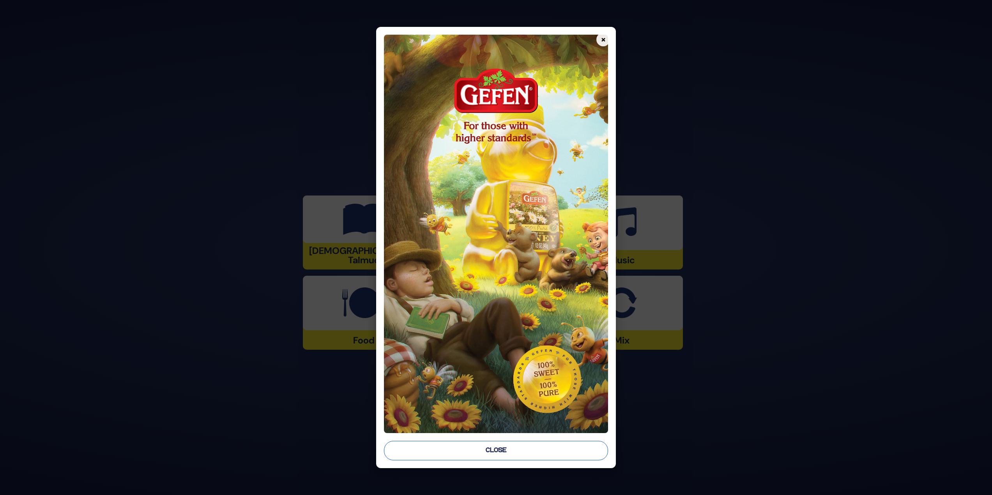
click at [500, 447] on button "Close" at bounding box center [496, 450] width 225 height 19
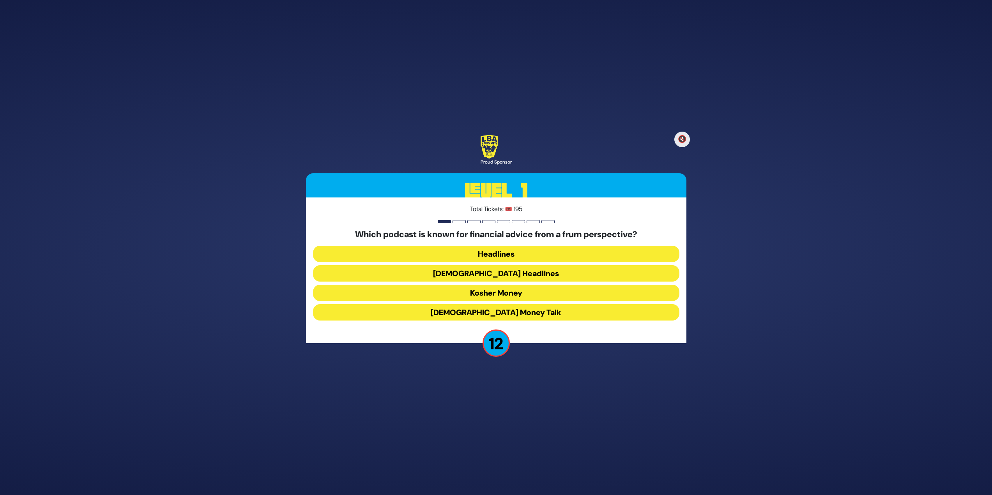
click at [560, 295] on button "Kosher Money" at bounding box center [496, 293] width 366 height 16
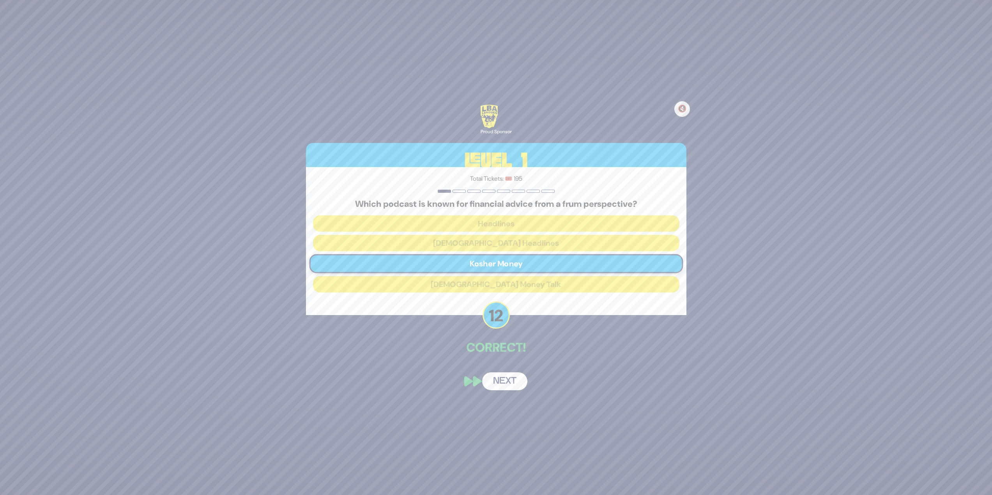
click at [508, 383] on button "Next" at bounding box center [504, 382] width 45 height 18
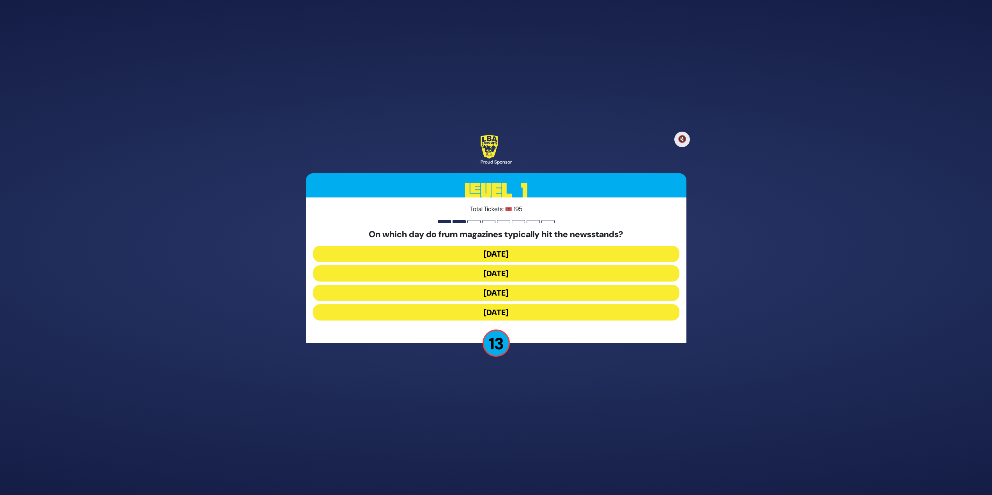
click at [490, 278] on button "Wednesday" at bounding box center [496, 273] width 366 height 16
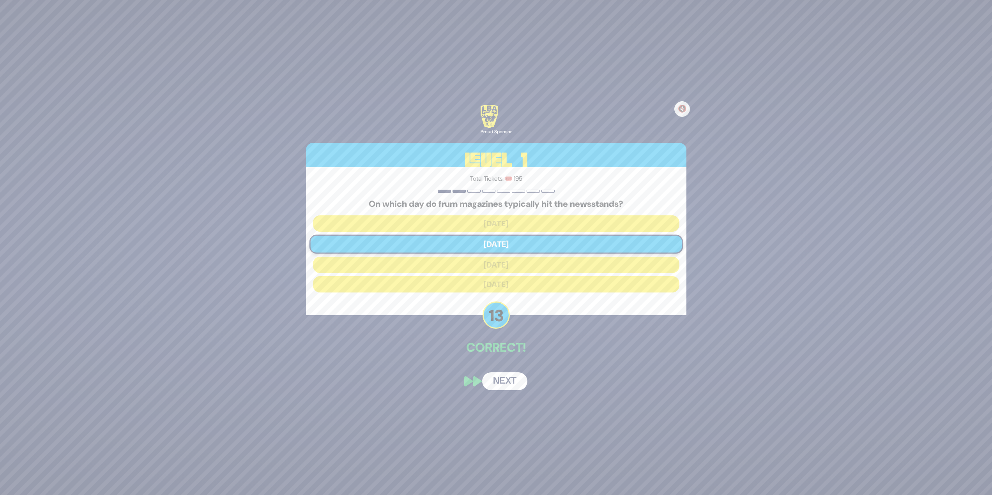
click at [498, 377] on button "Next" at bounding box center [504, 382] width 45 height 18
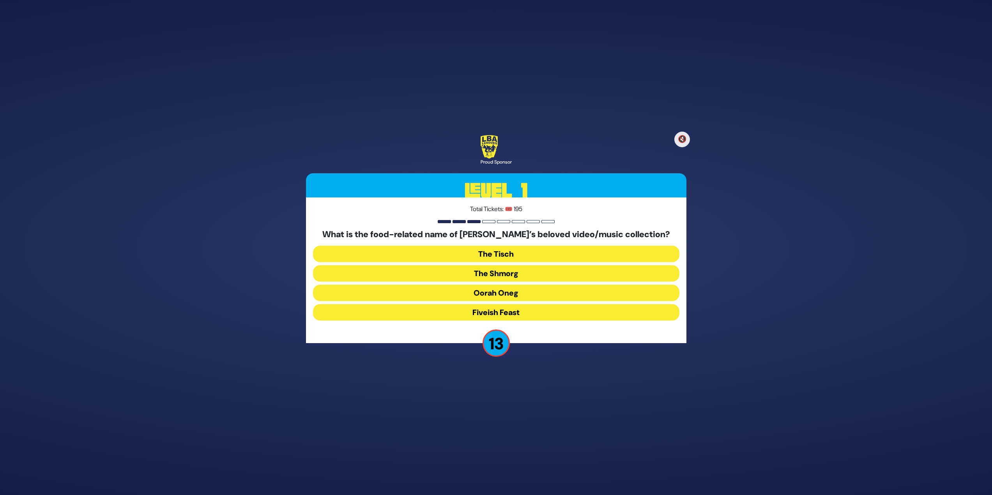
click at [551, 272] on button "The Shmorg" at bounding box center [496, 273] width 366 height 16
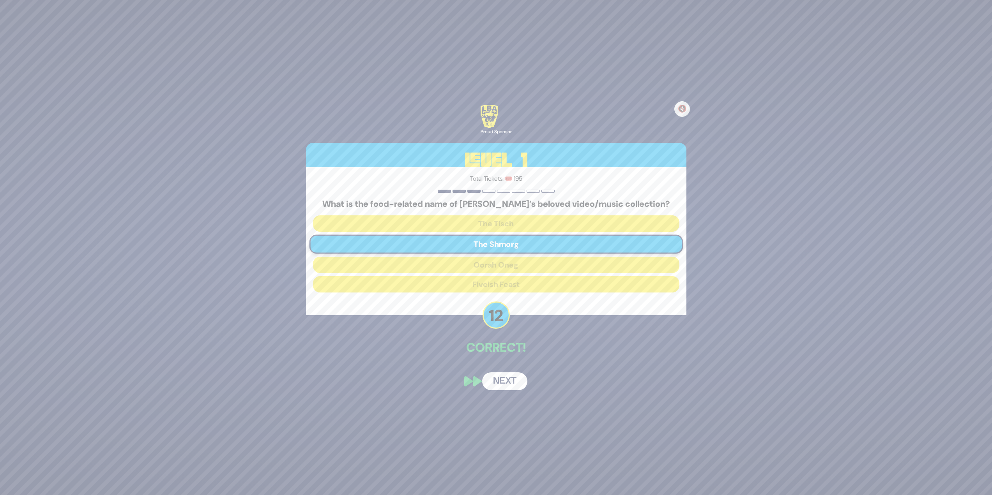
click at [509, 377] on button "Next" at bounding box center [504, 382] width 45 height 18
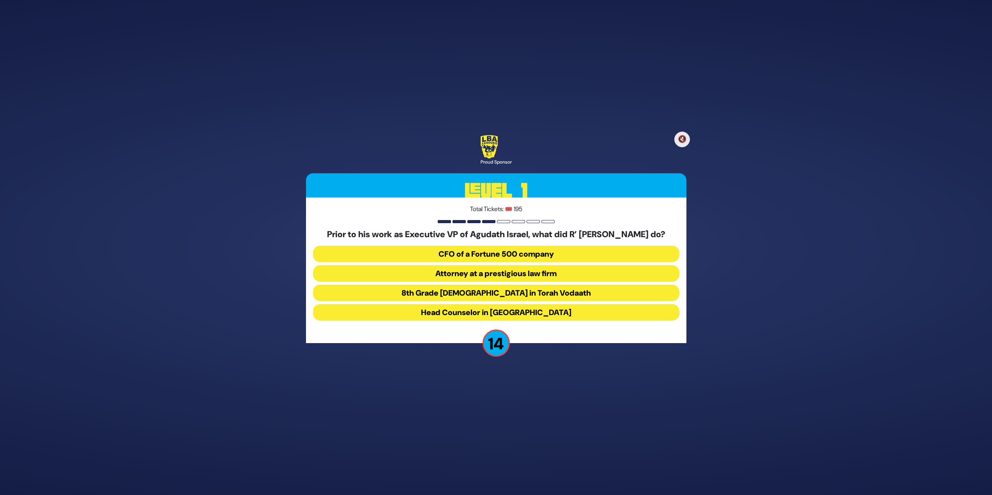
click at [559, 281] on button "Attorney at a prestigious law firm" at bounding box center [496, 273] width 366 height 16
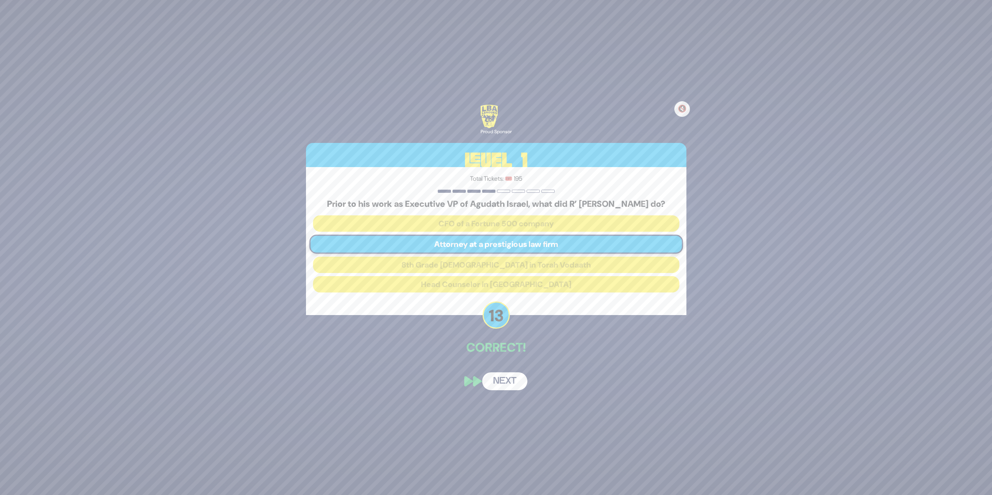
click at [522, 385] on button "Next" at bounding box center [504, 382] width 45 height 18
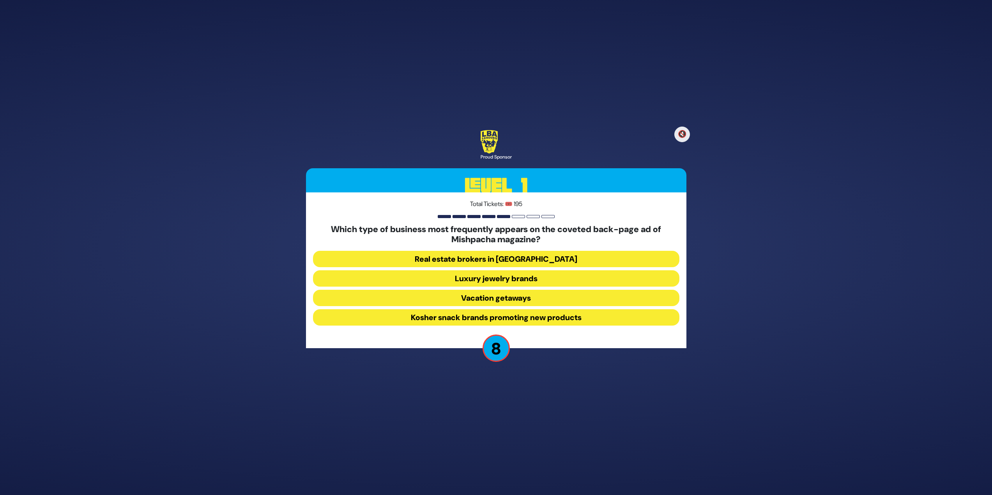
click at [560, 276] on button "Luxury jewelry brands" at bounding box center [496, 279] width 366 height 16
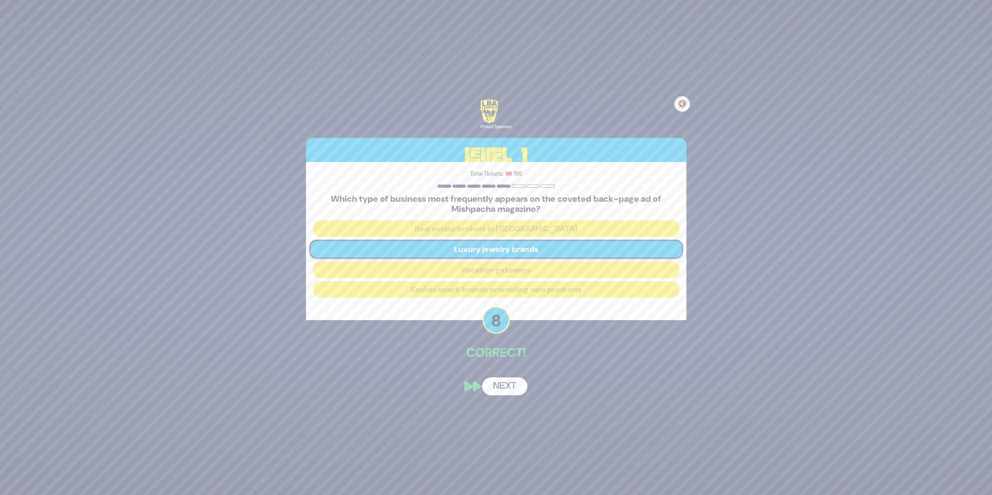
click at [513, 392] on button "Next" at bounding box center [504, 387] width 45 height 18
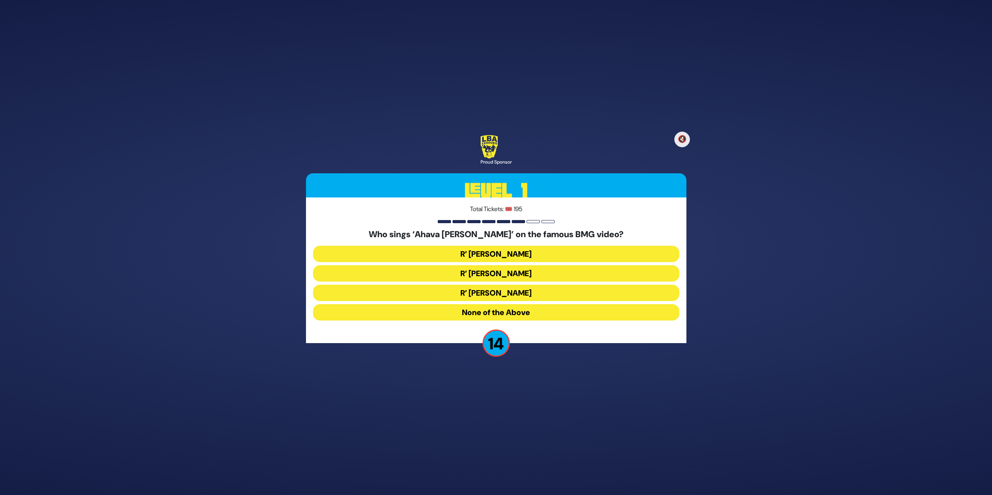
click at [485, 271] on button "R’ Ephraim Wachsman" at bounding box center [496, 273] width 366 height 16
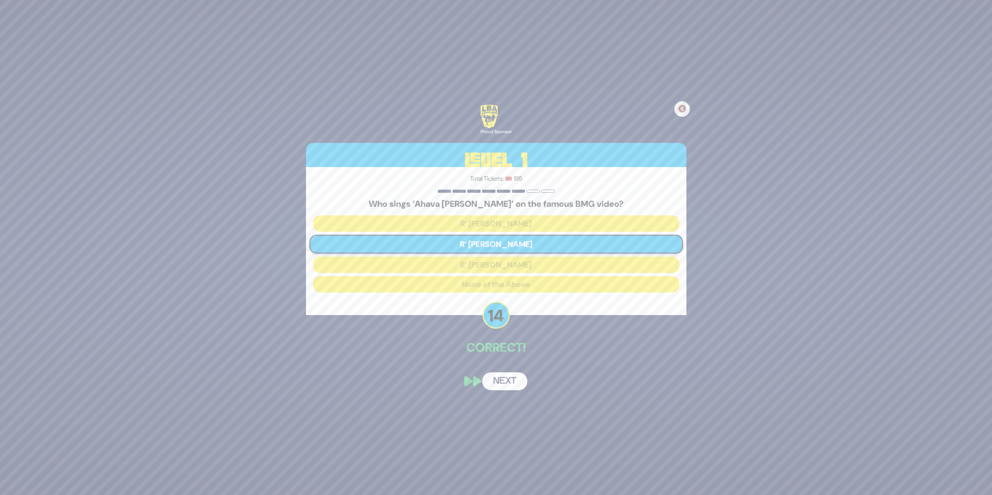
click at [505, 378] on button "Next" at bounding box center [504, 382] width 45 height 18
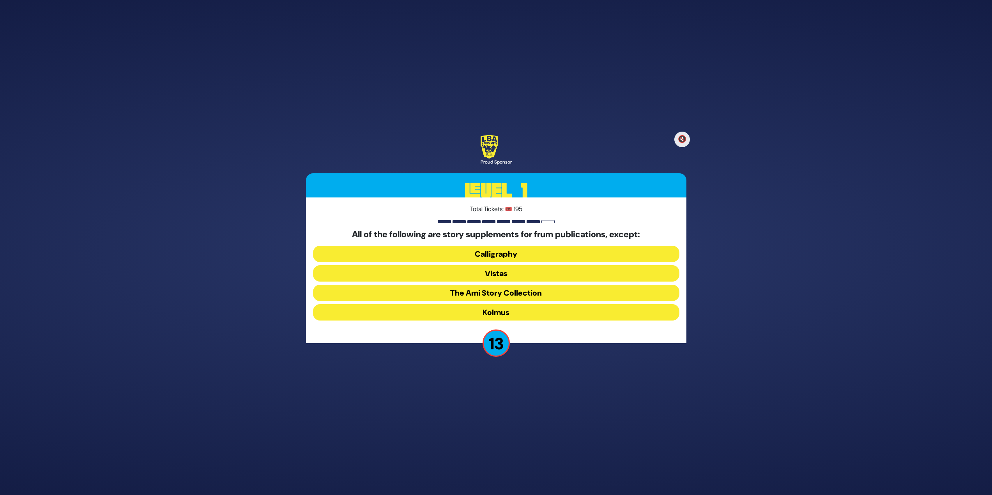
click at [495, 311] on button "Kolmus" at bounding box center [496, 312] width 366 height 16
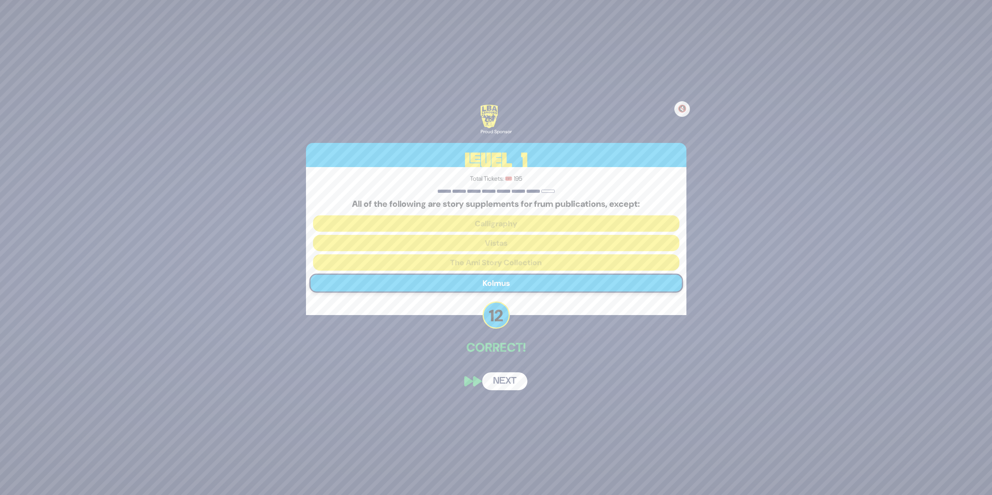
click at [507, 380] on button "Next" at bounding box center [504, 382] width 45 height 18
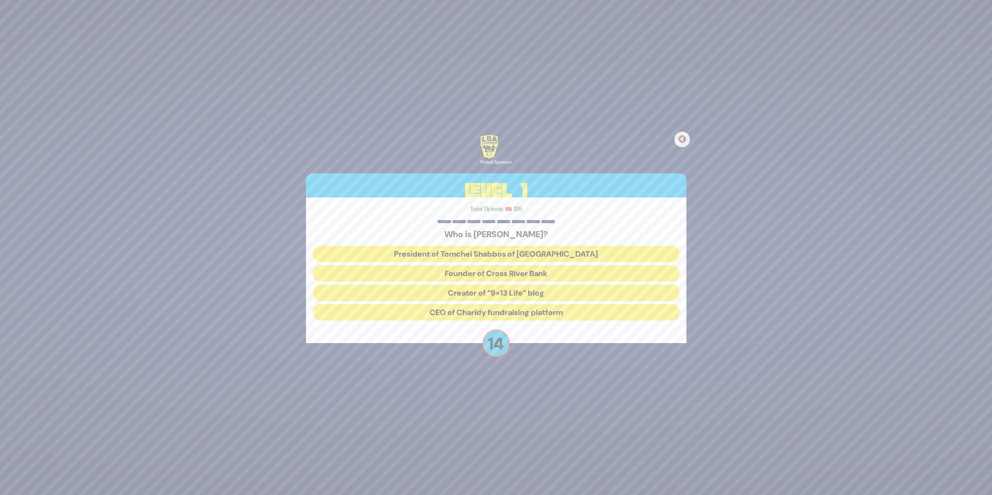
click at [483, 253] on button "President of Tomchei Shabbos of Rockland County" at bounding box center [496, 254] width 366 height 16
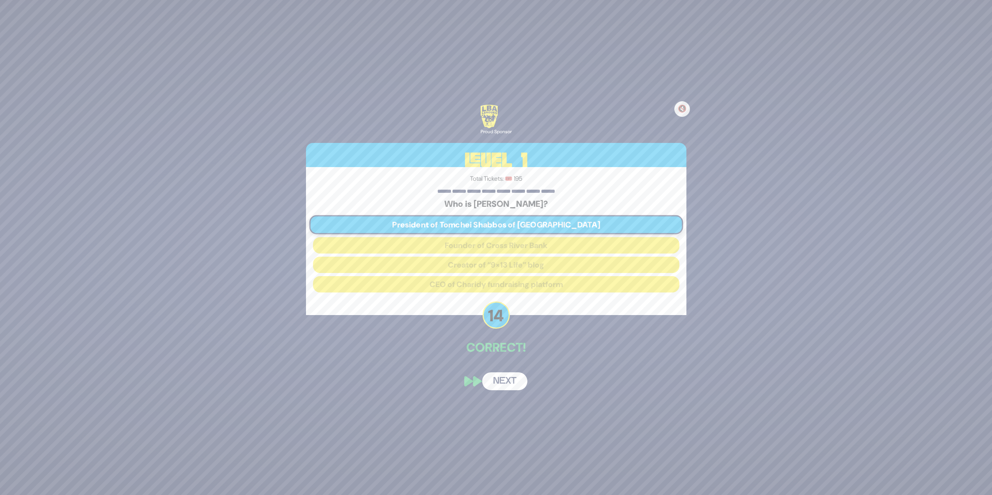
click at [507, 380] on button "Next" at bounding box center [504, 382] width 45 height 18
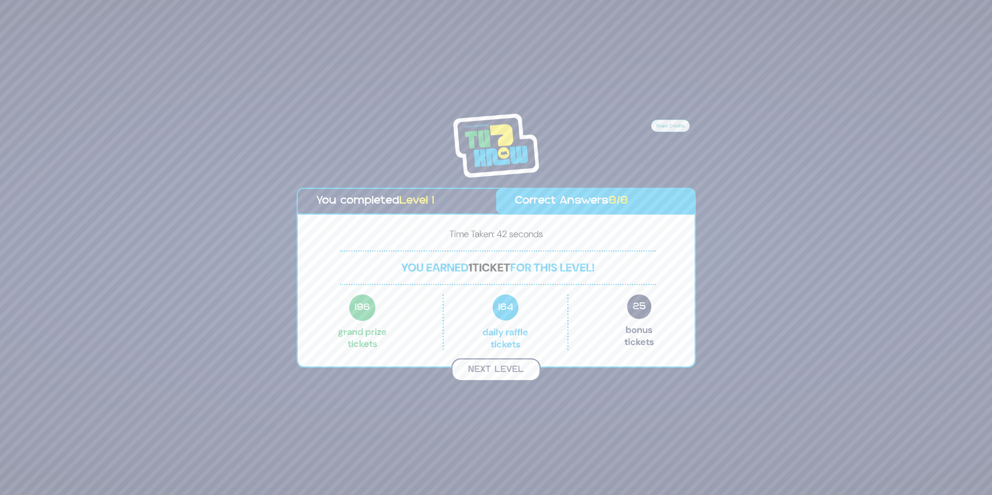
click at [502, 366] on button "Next Level" at bounding box center [495, 370] width 89 height 23
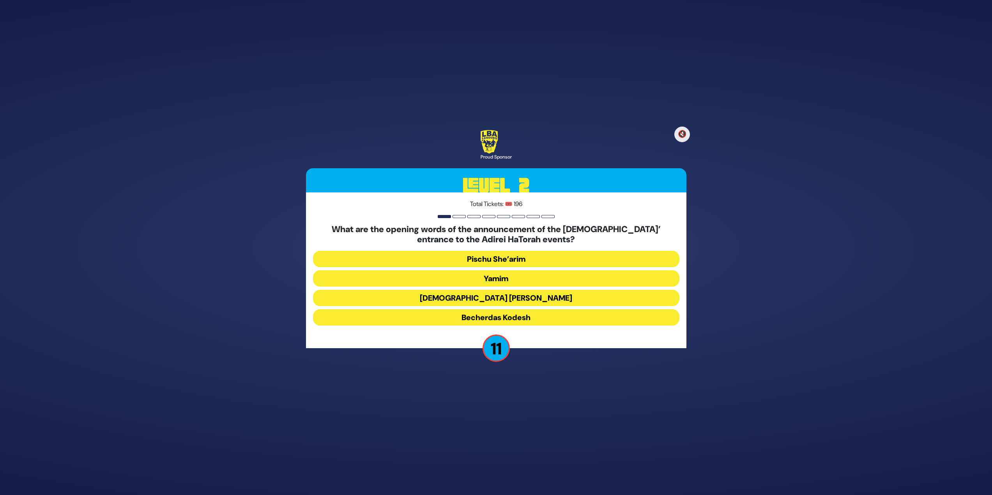
click at [552, 319] on button "Becherdas Kodesh" at bounding box center [496, 317] width 366 height 16
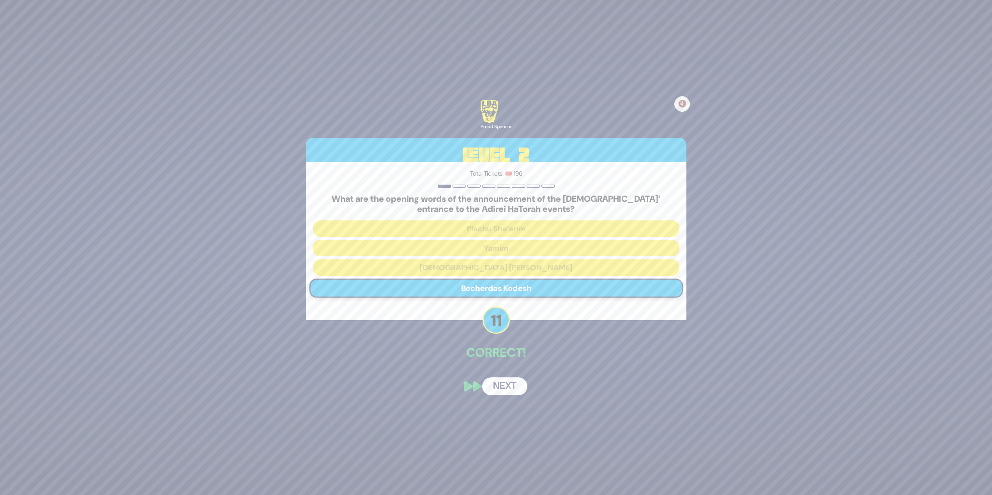
click at [502, 380] on button "Next" at bounding box center [504, 387] width 45 height 18
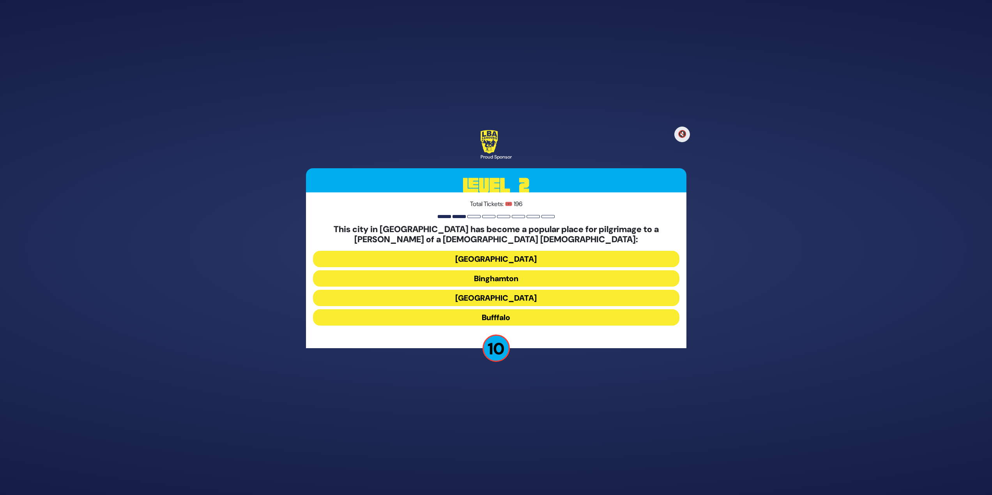
click at [520, 315] on button "Bufffalo" at bounding box center [496, 317] width 366 height 16
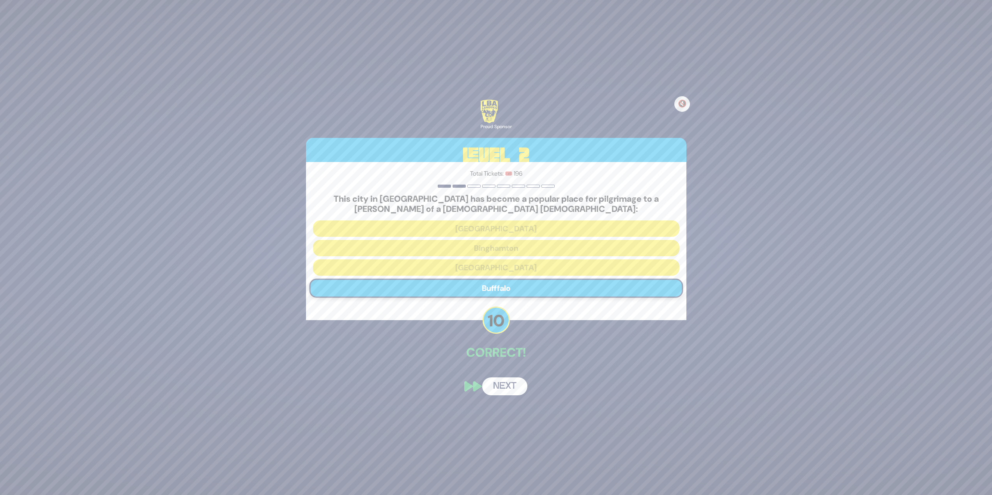
click at [517, 394] on button "Next" at bounding box center [504, 387] width 45 height 18
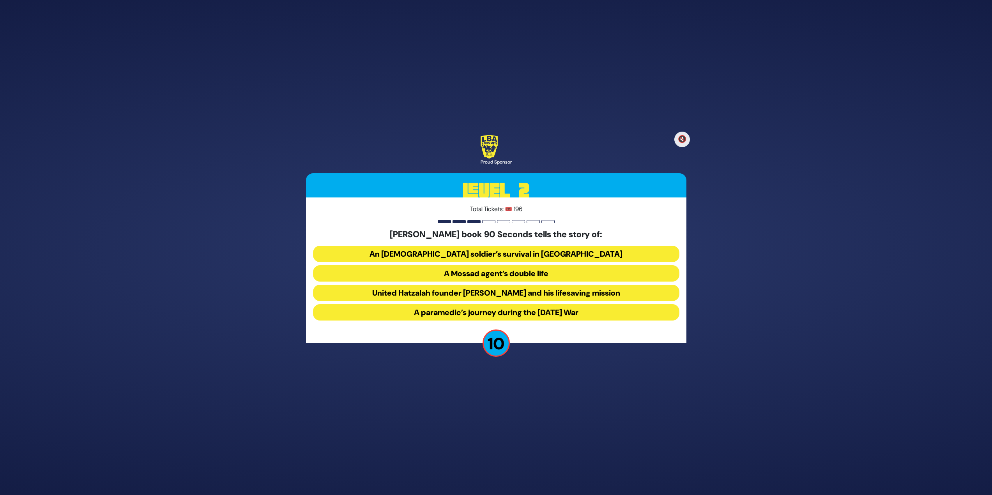
click at [483, 295] on button "United Hatzalah founder Eli Beer and his lifesaving mission" at bounding box center [496, 293] width 366 height 16
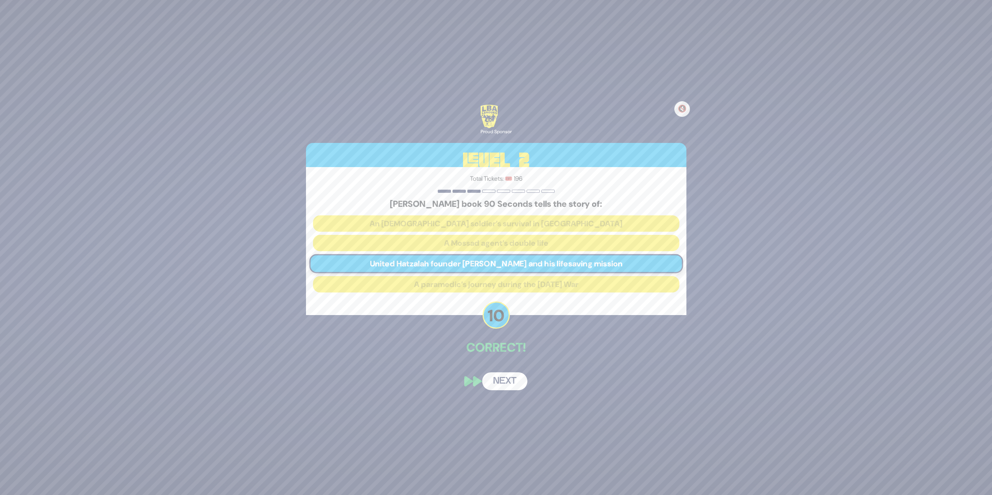
click at [502, 378] on button "Next" at bounding box center [504, 382] width 45 height 18
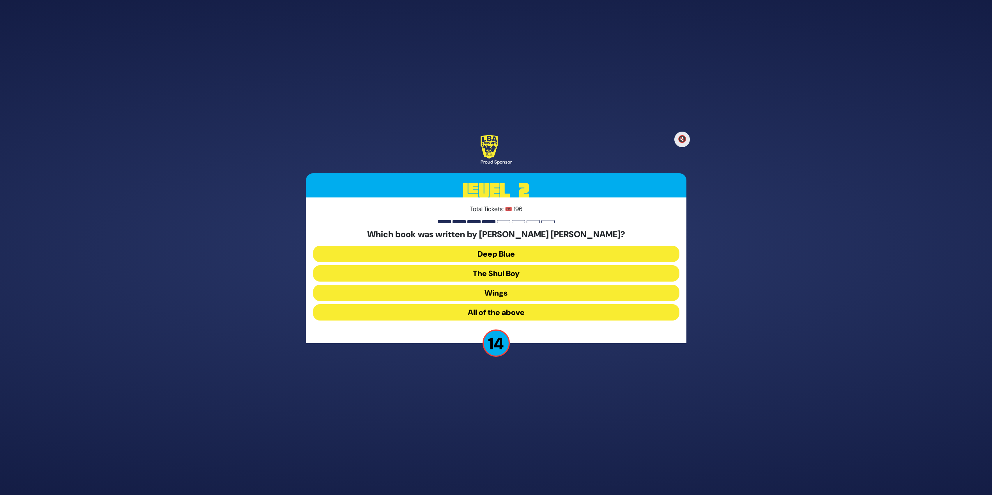
click at [507, 315] on button "All of the above" at bounding box center [496, 312] width 366 height 16
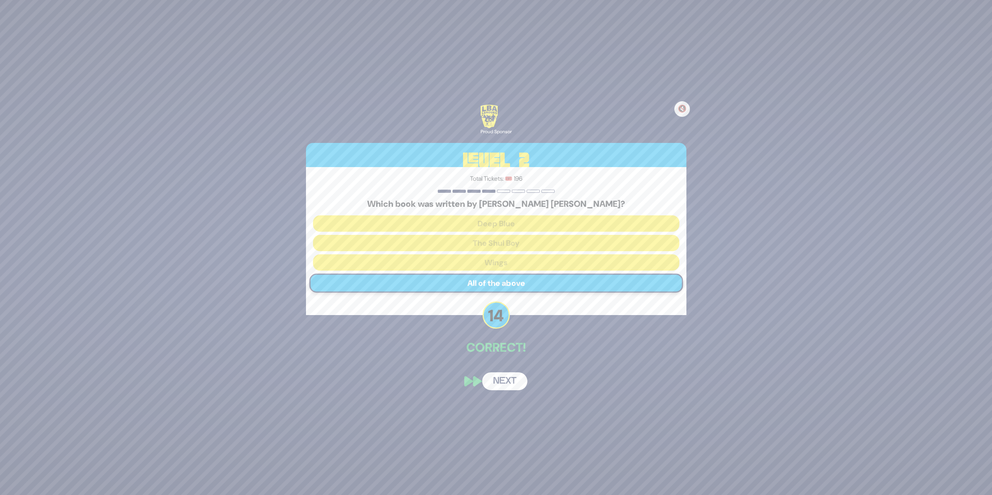
click at [509, 373] on button "Next" at bounding box center [504, 382] width 45 height 18
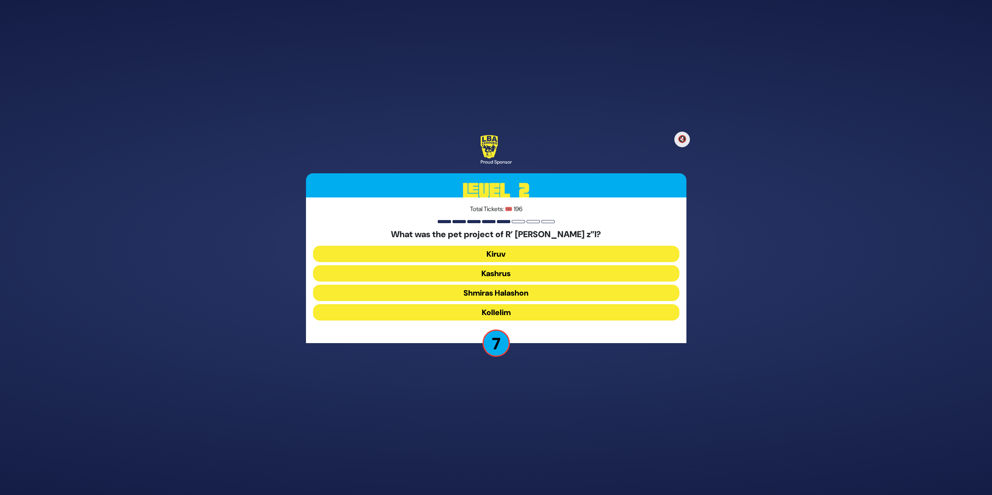
click at [530, 278] on button "Kashrus" at bounding box center [496, 273] width 366 height 16
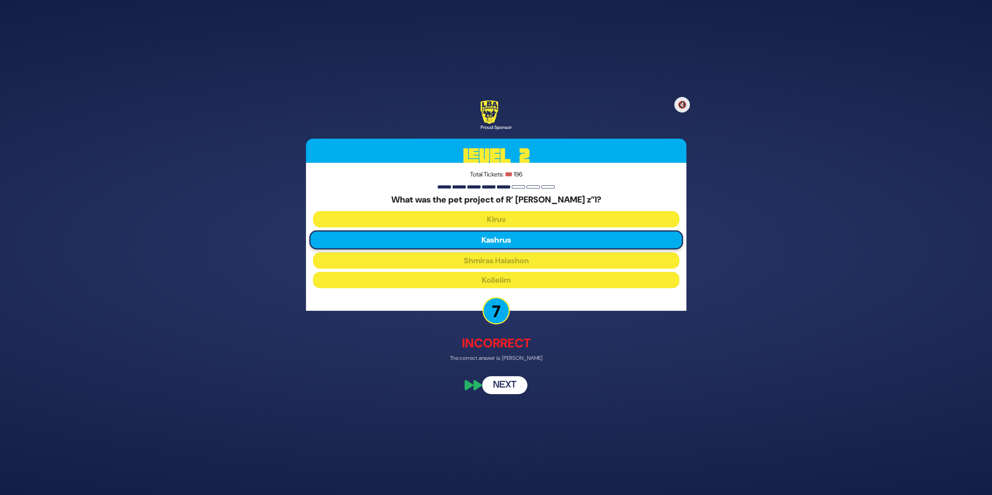
click at [517, 386] on button "Next" at bounding box center [504, 386] width 45 height 18
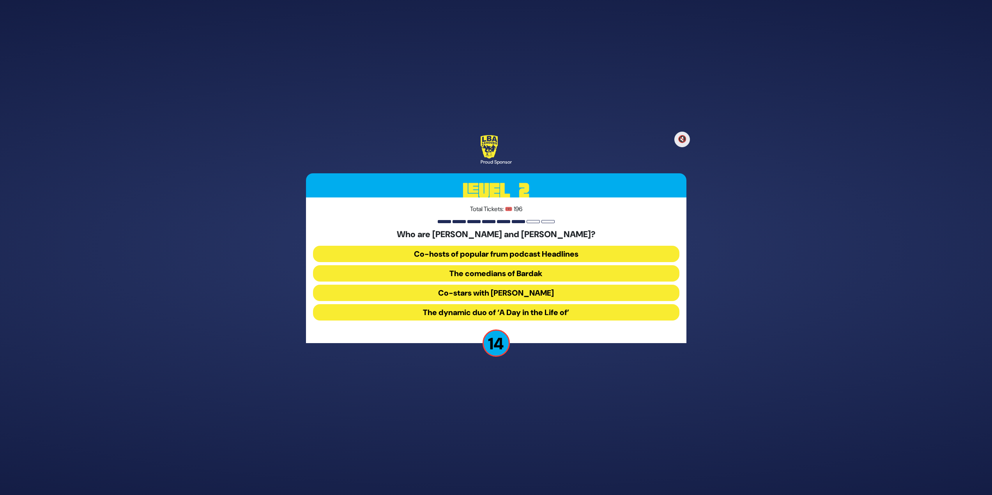
click at [480, 276] on button "The comedians of Bardak" at bounding box center [496, 273] width 366 height 16
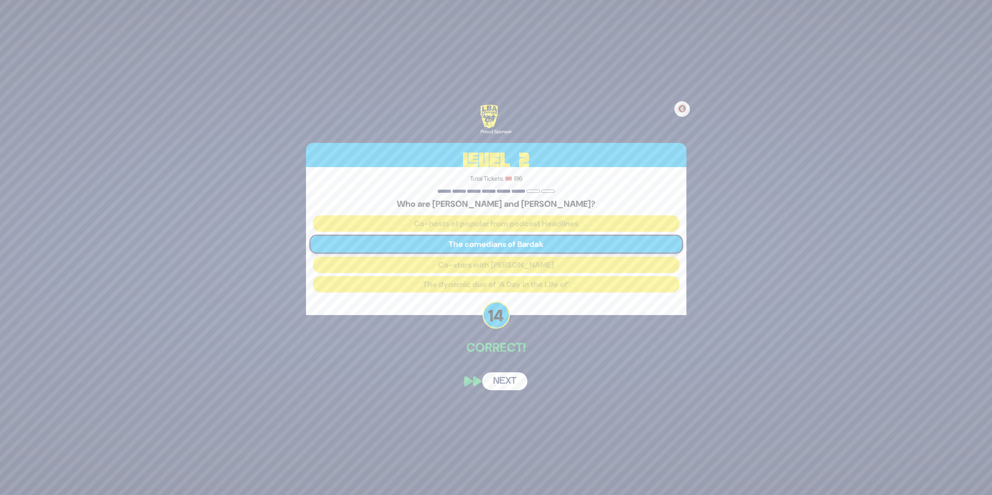
click at [494, 378] on button "Next" at bounding box center [504, 382] width 45 height 18
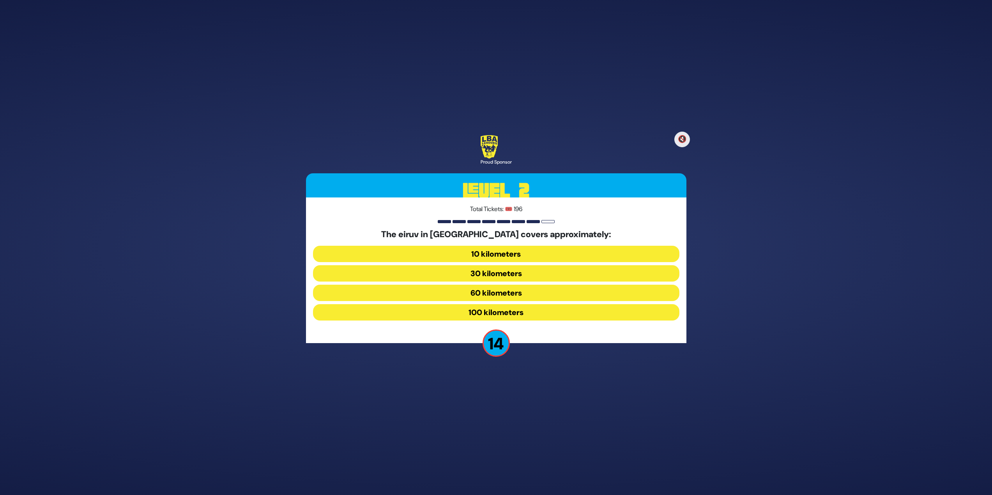
click at [490, 293] on button "60 kilometers" at bounding box center [496, 293] width 366 height 16
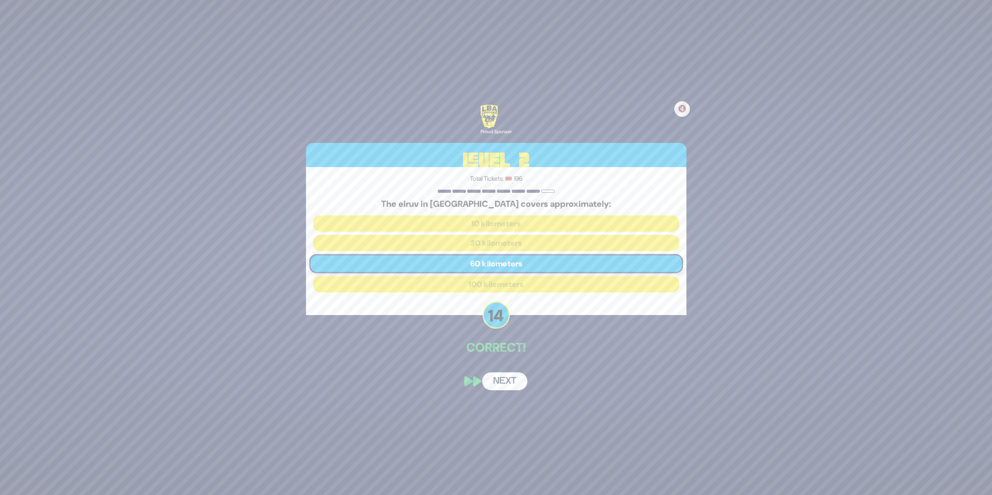
click at [517, 385] on button "Next" at bounding box center [504, 382] width 45 height 18
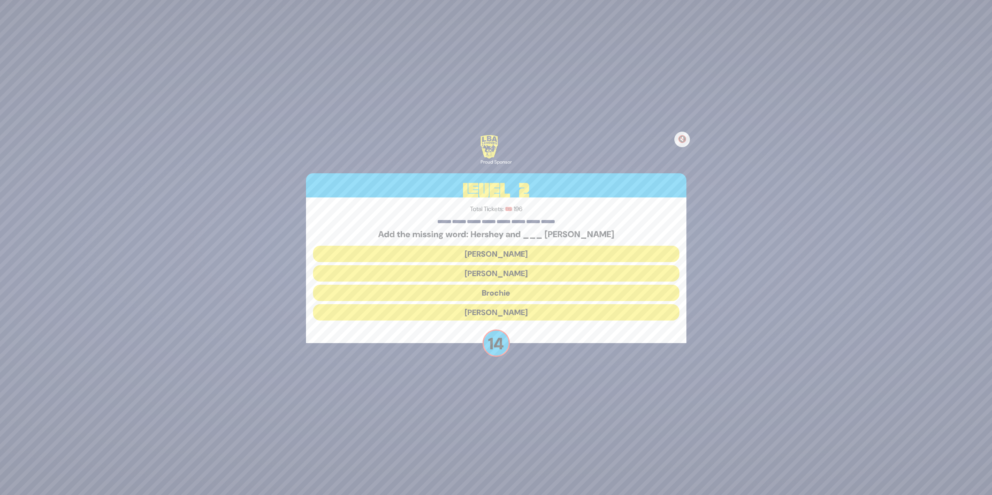
click at [479, 249] on button "Raizy" at bounding box center [496, 254] width 366 height 16
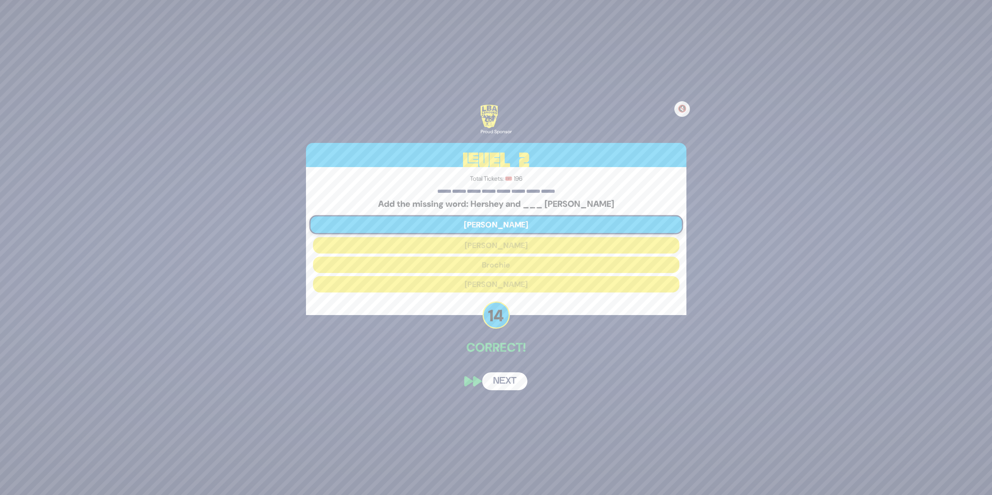
click at [511, 385] on button "Next" at bounding box center [504, 382] width 45 height 18
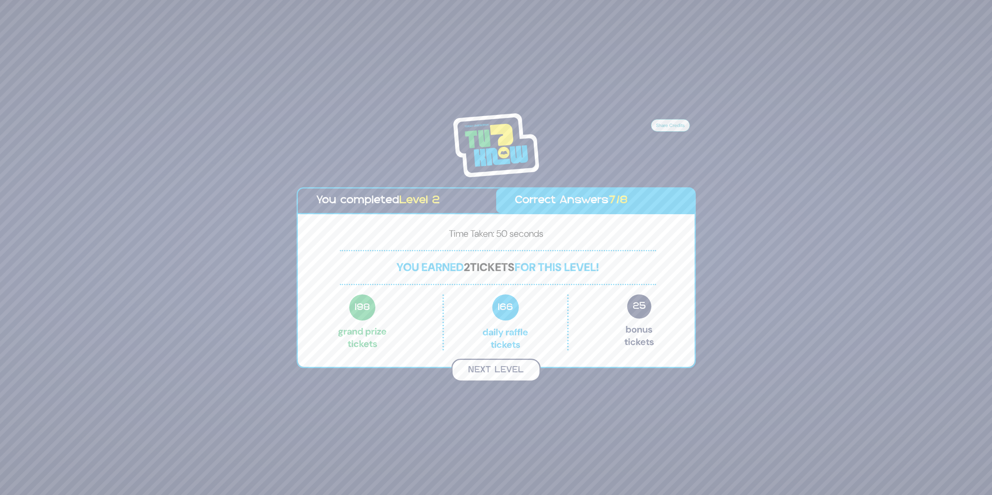
click at [506, 366] on button "Next Level" at bounding box center [495, 370] width 89 height 23
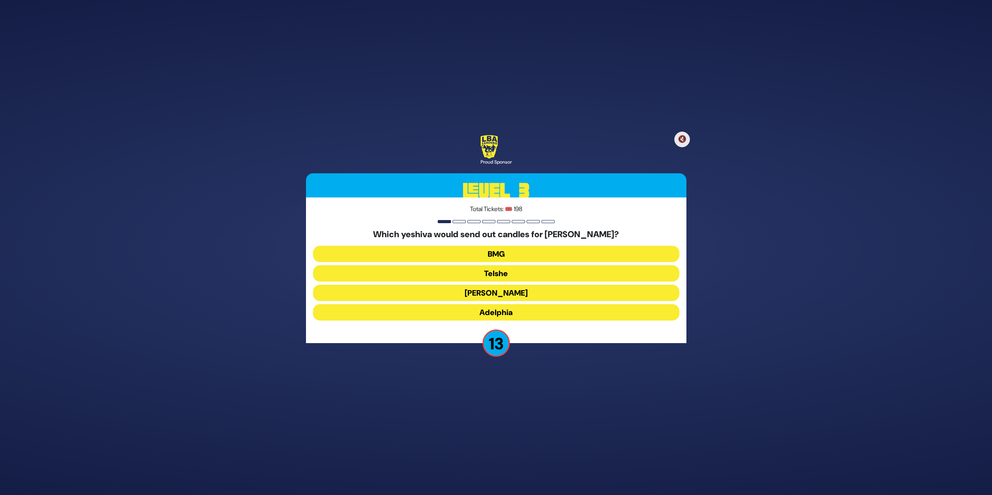
click at [519, 271] on button "Telshe" at bounding box center [496, 273] width 366 height 16
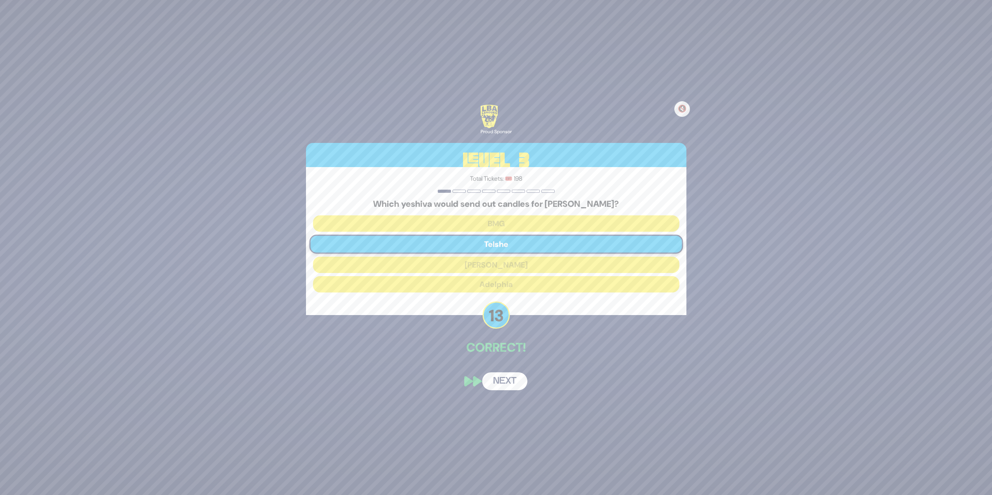
click at [510, 381] on button "Next" at bounding box center [504, 382] width 45 height 18
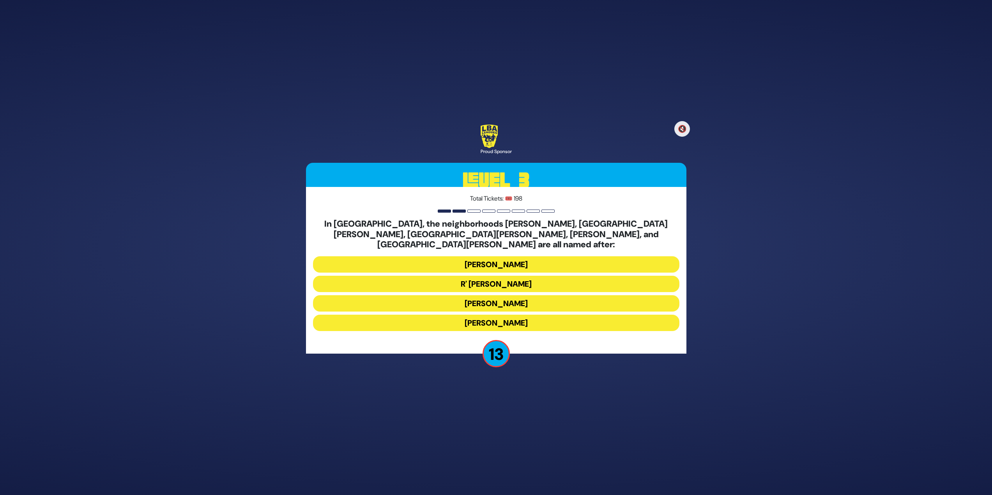
click at [510, 296] on button "Moses Montefiore" at bounding box center [496, 303] width 366 height 16
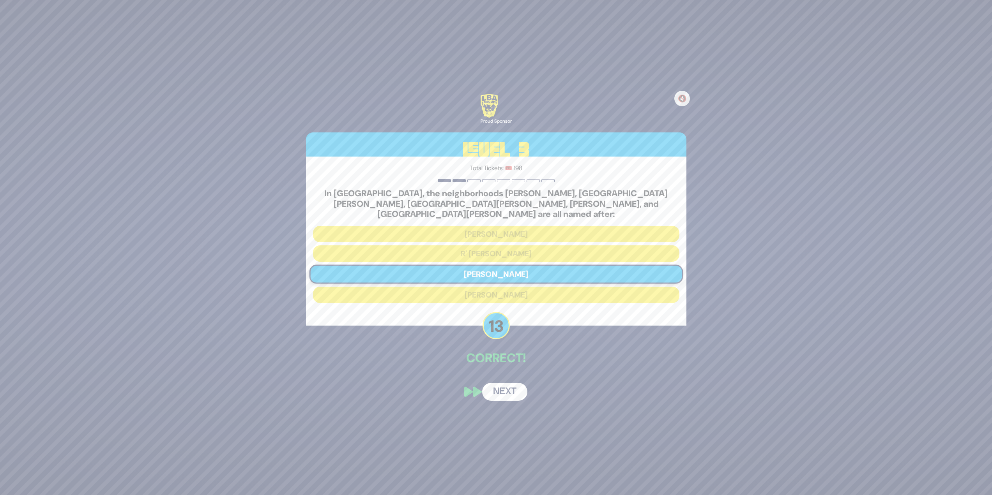
click at [509, 389] on button "Next" at bounding box center [504, 392] width 45 height 18
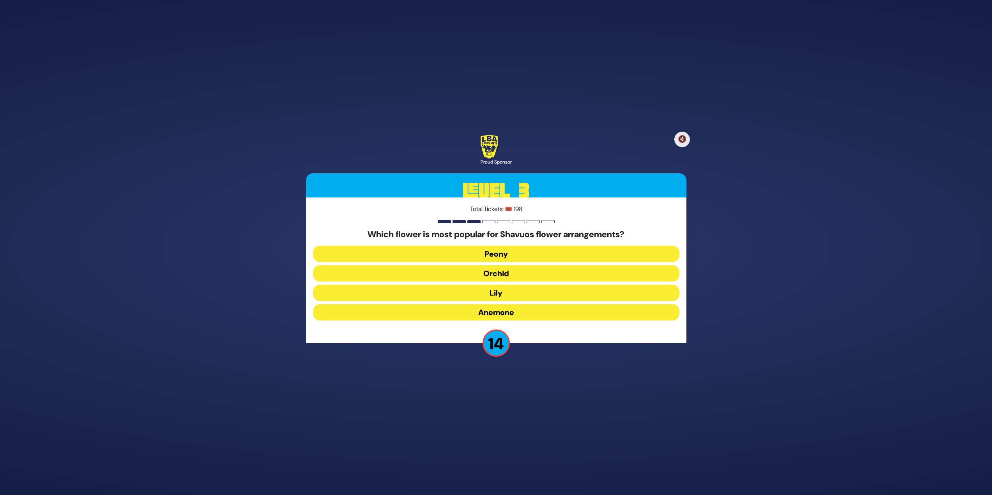
click at [510, 254] on button "Peony" at bounding box center [496, 254] width 366 height 16
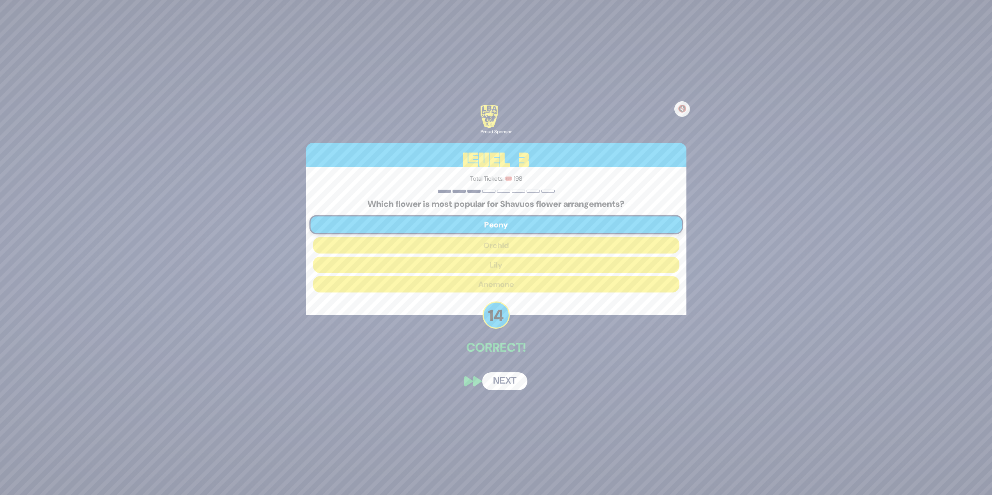
click at [514, 372] on div "🔇 Proud Sponsor Level 3 Total Tickets: 🎟️ 198 Which flower is most popular for …" at bounding box center [496, 247] width 399 height 304
click at [513, 379] on button "Next" at bounding box center [504, 382] width 45 height 18
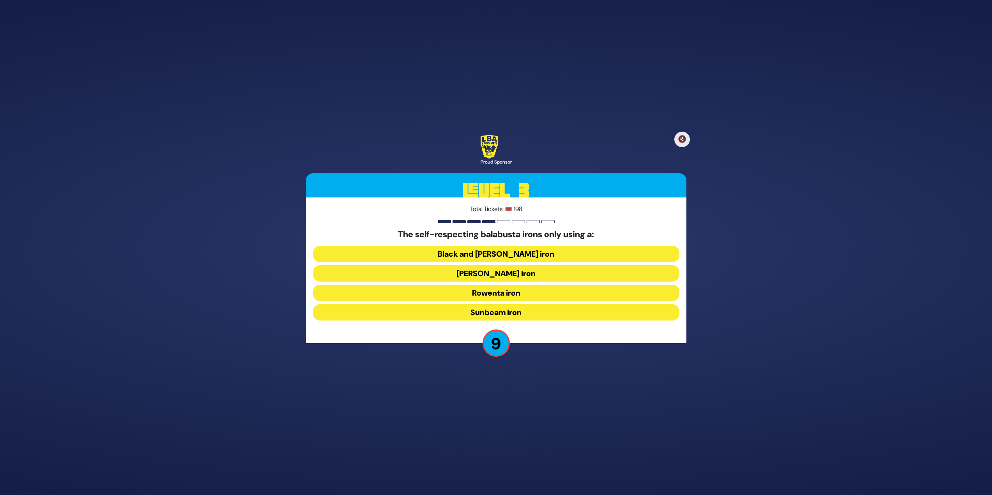
click at [596, 312] on button "Sunbeam iron" at bounding box center [496, 312] width 366 height 16
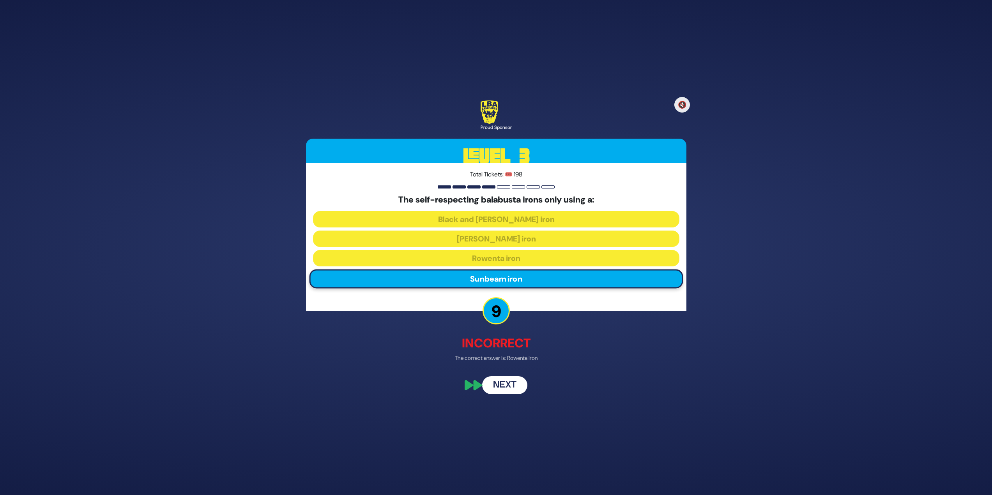
click at [518, 379] on button "Next" at bounding box center [504, 386] width 45 height 18
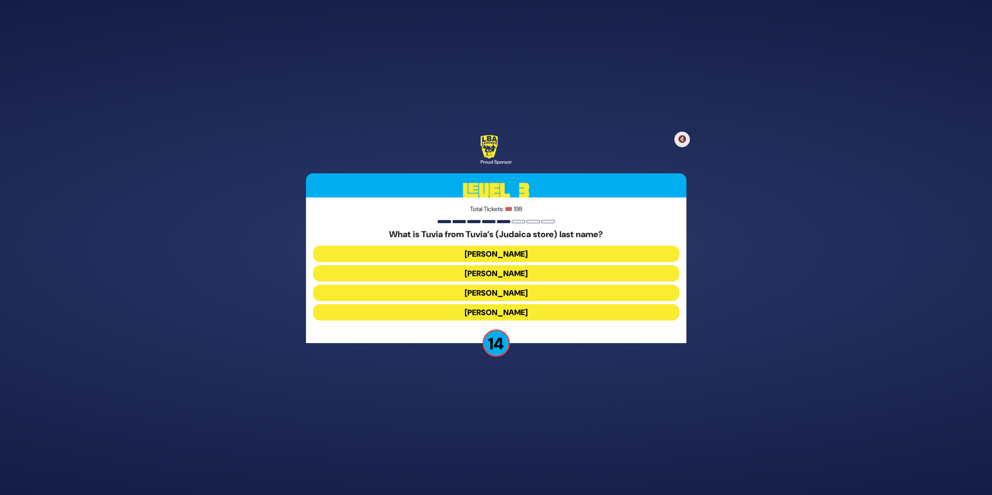
click at [495, 299] on button "Rotberg" at bounding box center [496, 293] width 366 height 16
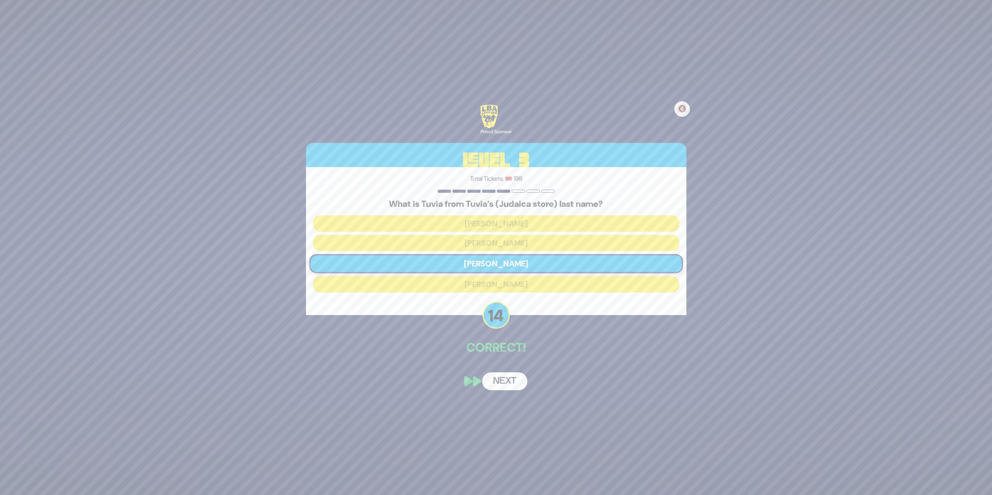
click at [499, 373] on button "Next" at bounding box center [504, 382] width 45 height 18
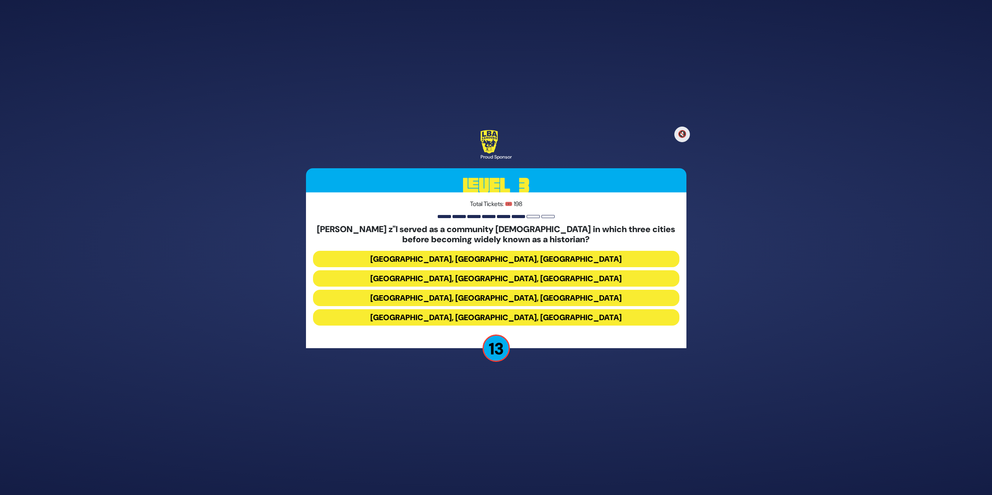
click at [456, 255] on button "Miami, Chicago, Monsey" at bounding box center [496, 259] width 366 height 16
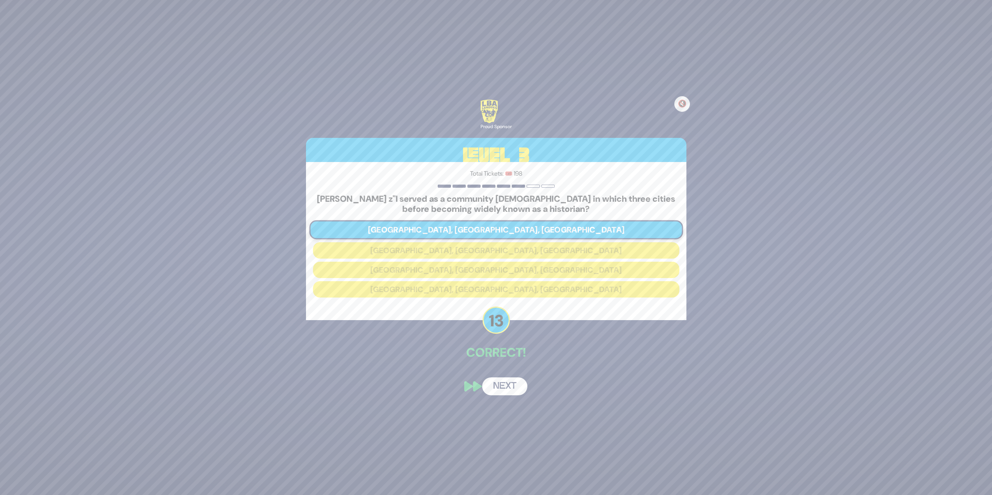
click at [500, 391] on button "Next" at bounding box center [504, 387] width 45 height 18
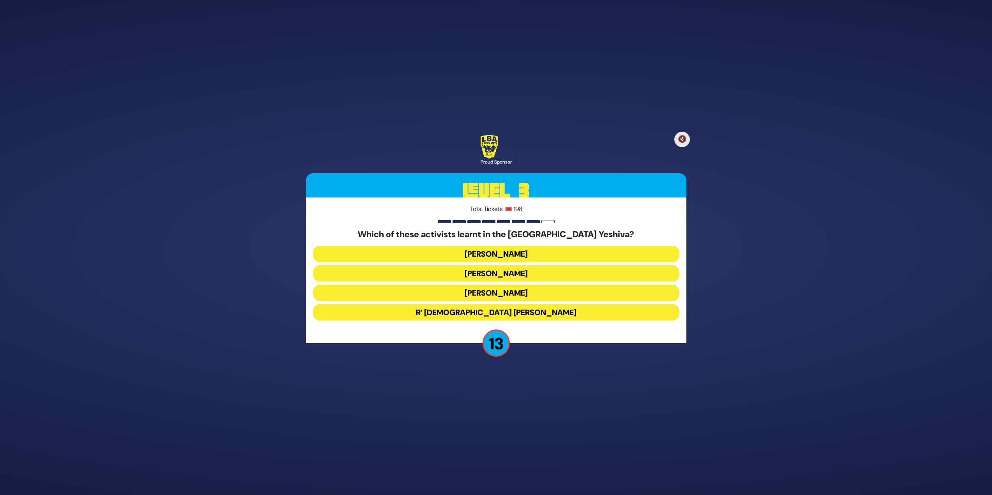
click at [498, 269] on button "Malcolm Hoenline" at bounding box center [496, 273] width 366 height 16
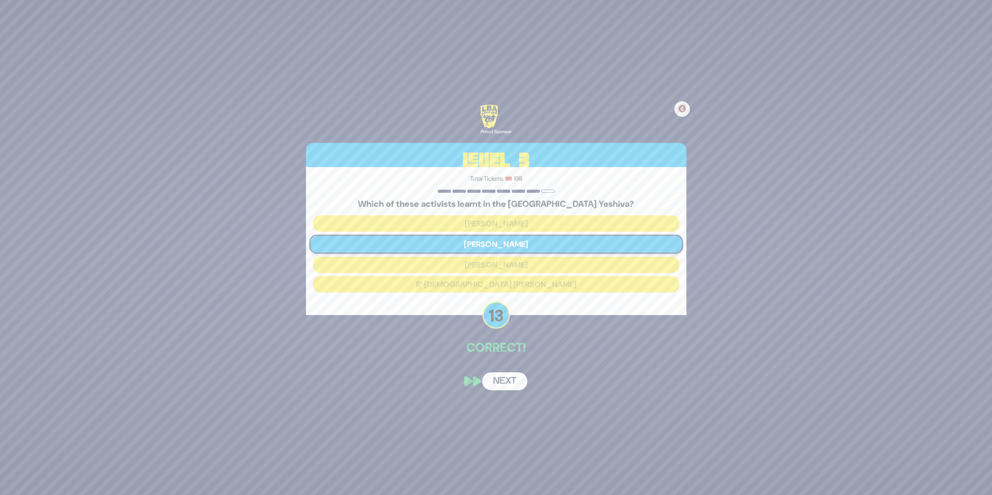
click at [511, 379] on button "Next" at bounding box center [504, 382] width 45 height 18
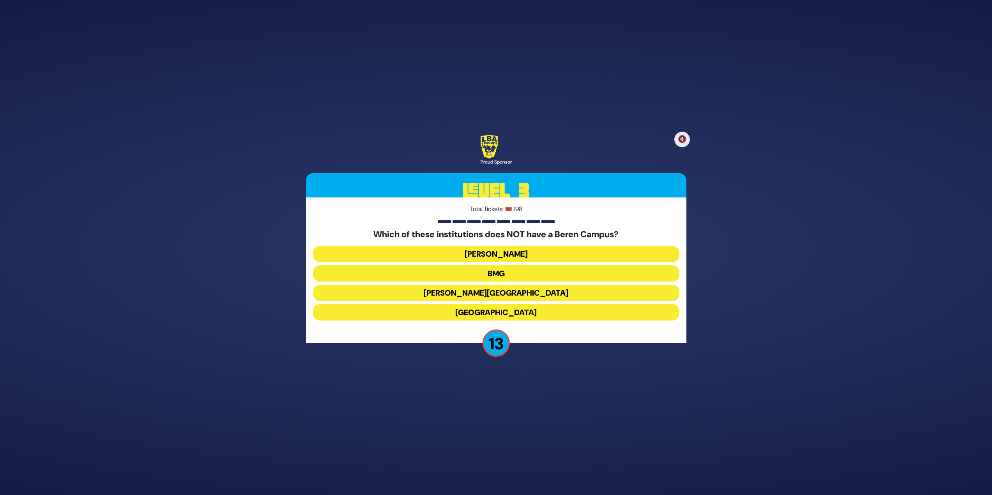
click at [500, 293] on button "Chaim Berlin" at bounding box center [496, 293] width 366 height 16
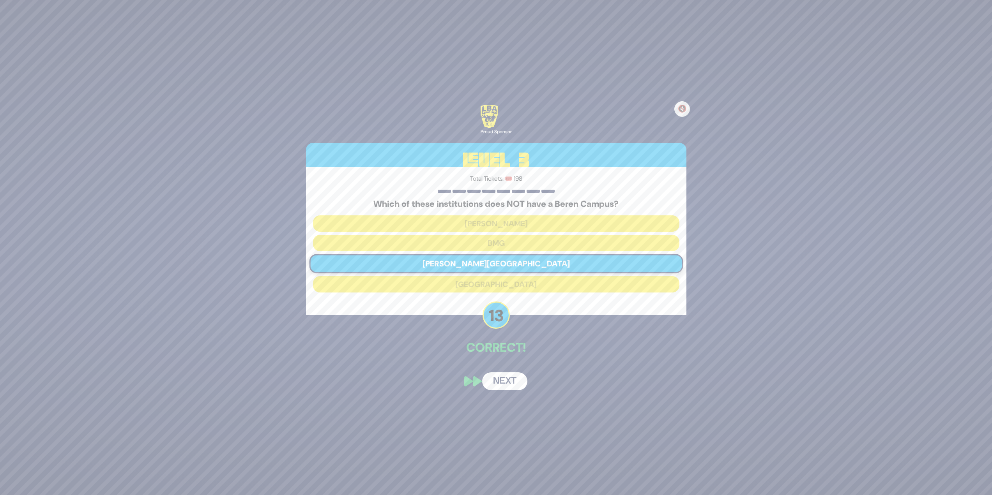
click at [502, 384] on button "Next" at bounding box center [504, 382] width 45 height 18
